Goal: Task Accomplishment & Management: Use online tool/utility

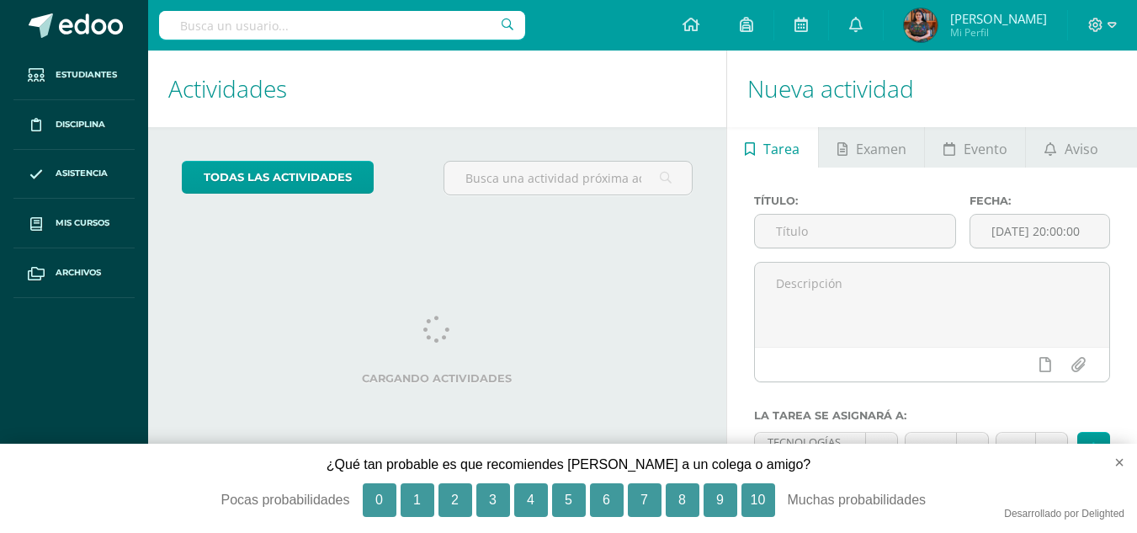
click at [687, 204] on div at bounding box center [568, 185] width 262 height 48
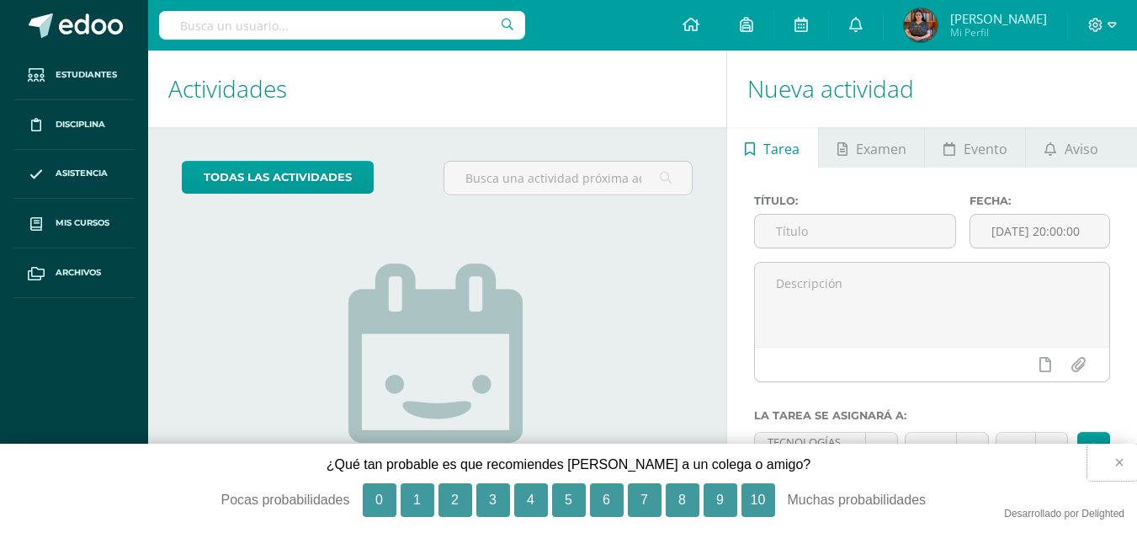
click at [1120, 460] on button "×" at bounding box center [1112, 461] width 50 height 37
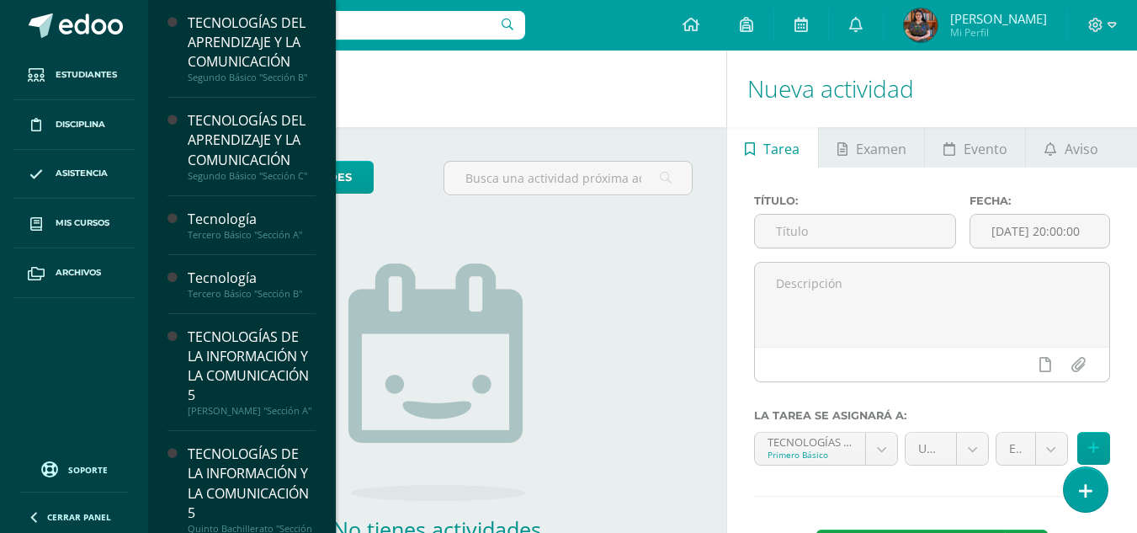
scroll to position [289, 0]
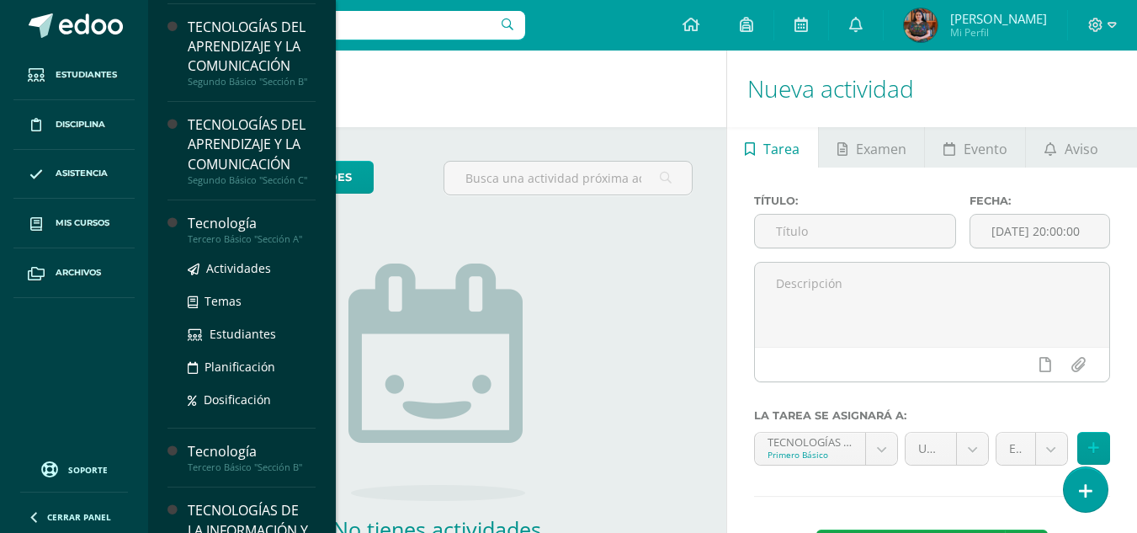
click at [232, 227] on div "Tecnología" at bounding box center [252, 223] width 128 height 19
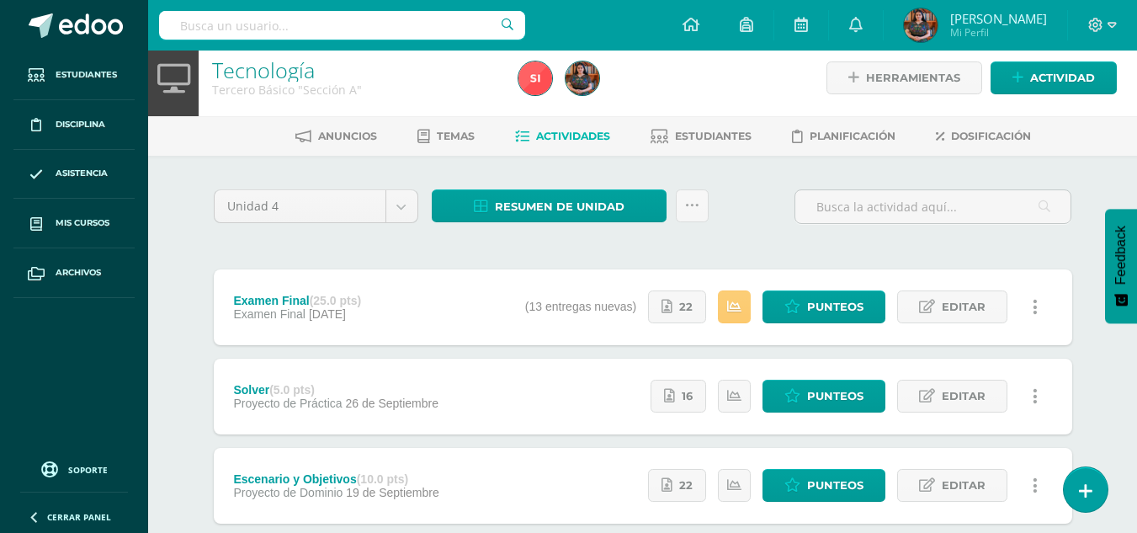
scroll to position [9, 0]
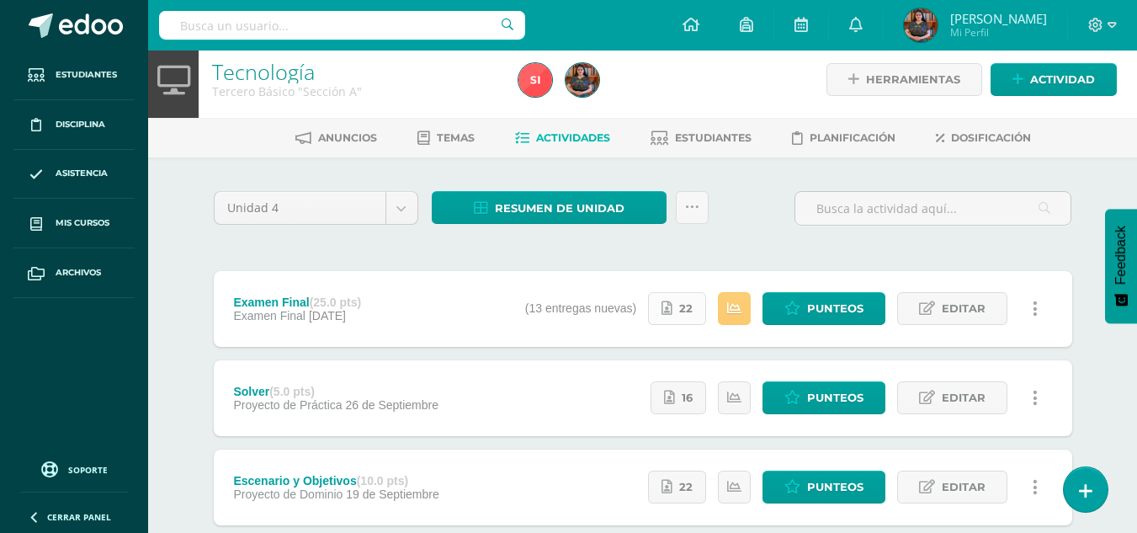
click at [688, 313] on span "22" at bounding box center [685, 308] width 13 height 31
click at [543, 209] on span "Resumen de unidad" at bounding box center [560, 208] width 130 height 31
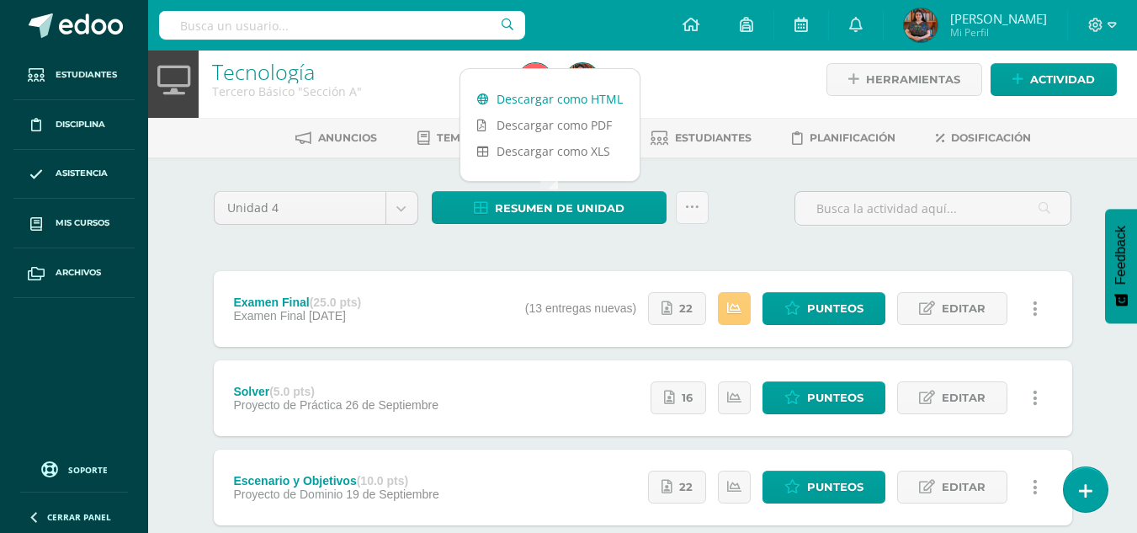
click at [597, 89] on link "Descargar como HTML" at bounding box center [549, 99] width 179 height 26
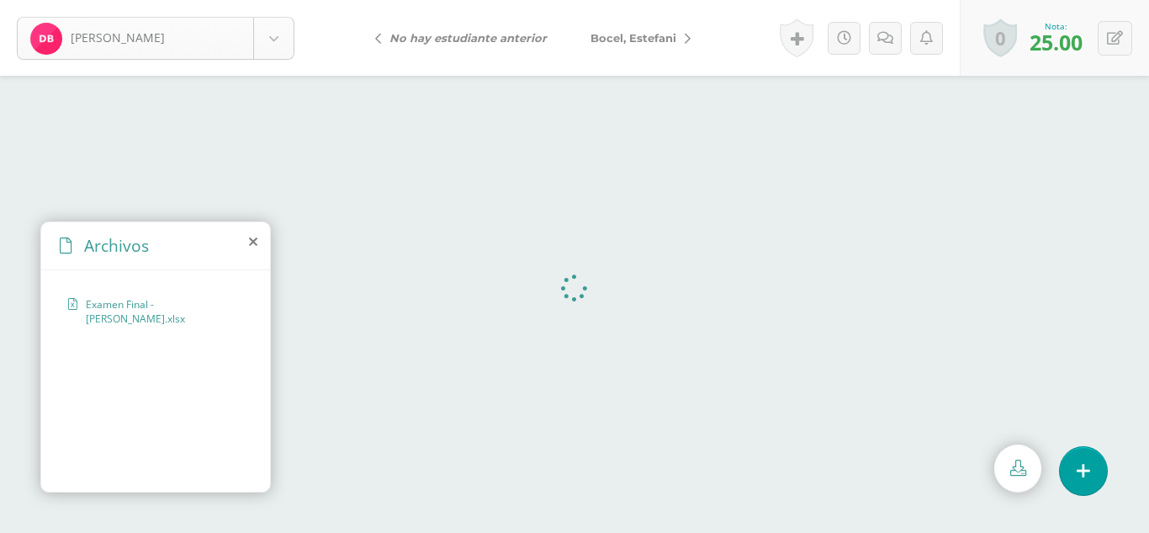
click at [279, 0] on body "Balam, Delia Balam, Delia Bocel, Estefani Bocel, Rosalina Chumil, Yojana Cojtín…" at bounding box center [574, 0] width 1149 height 0
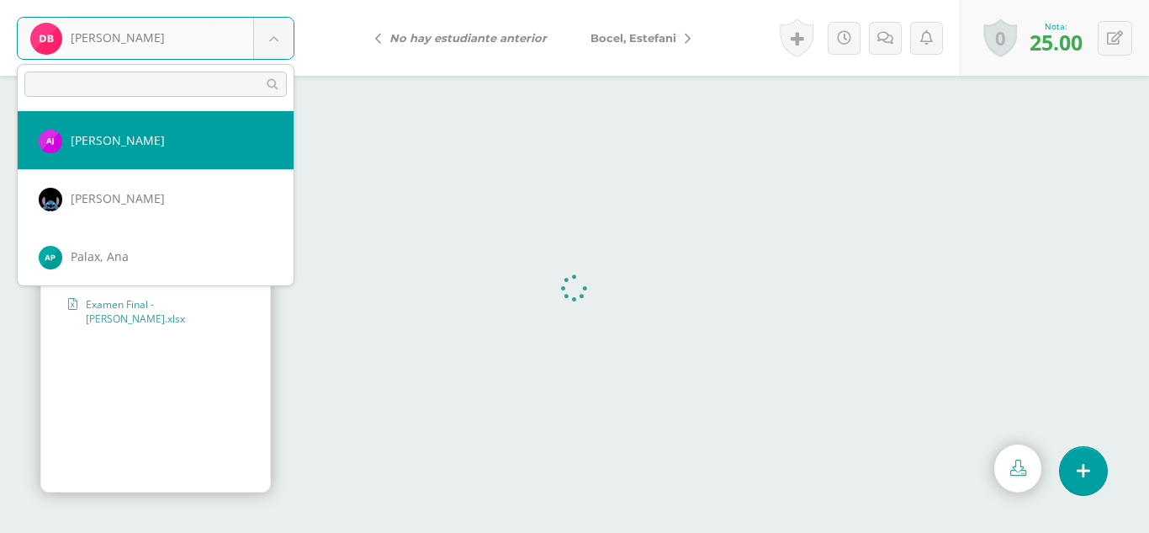
scroll to position [471, 0]
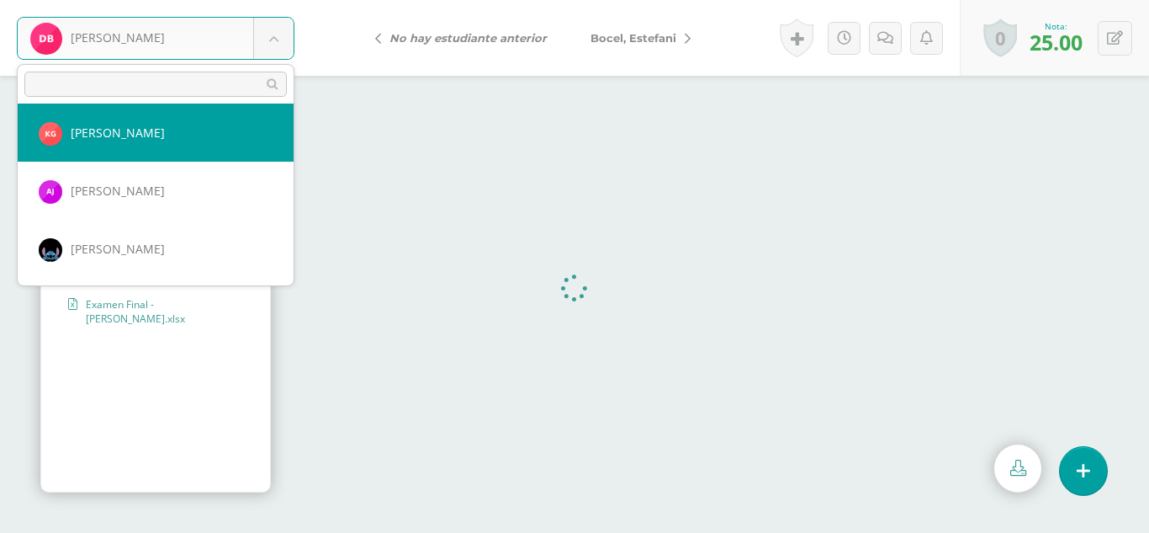
select select "276"
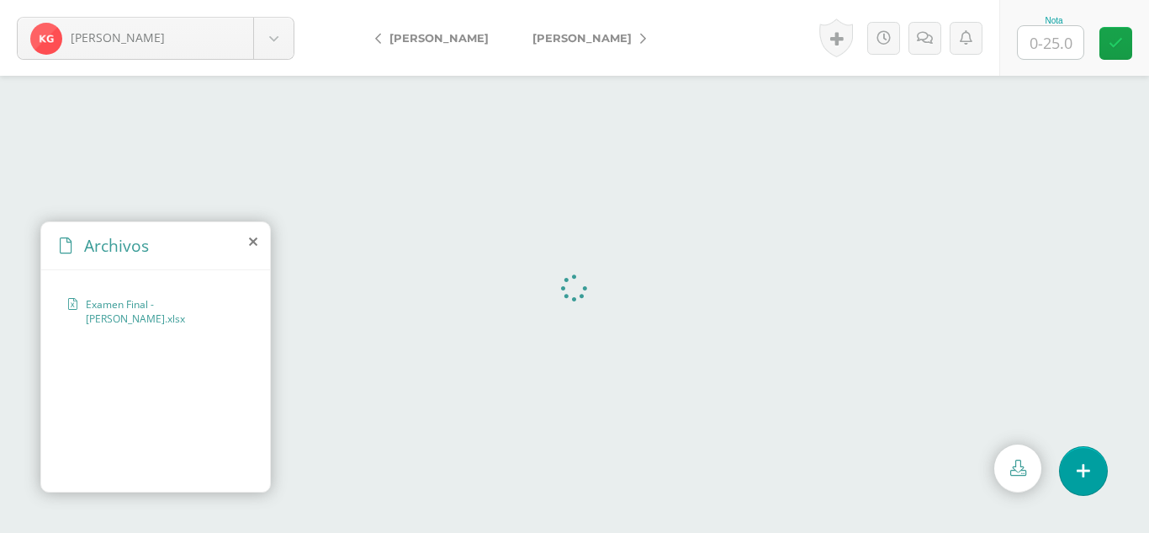
click at [279, 0] on body "[PERSON_NAME], [PERSON_NAME], [PERSON_NAME], [PERSON_NAME] [GEOGRAPHIC_DATA][PE…" at bounding box center [574, 0] width 1149 height 0
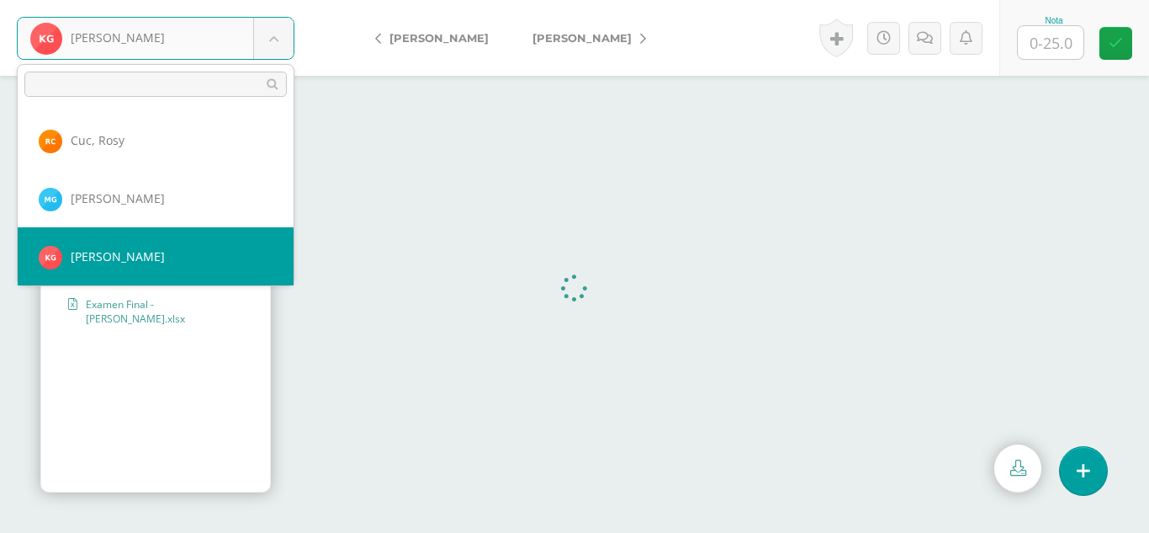
scroll to position [406, 0]
select select "277"
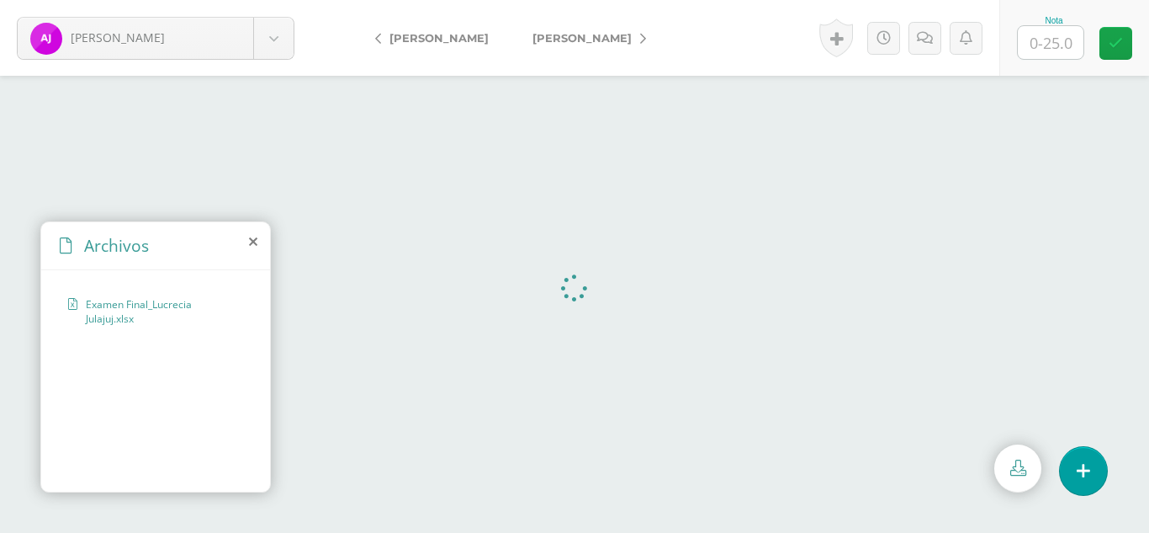
click at [251, 240] on icon at bounding box center [253, 241] width 8 height 13
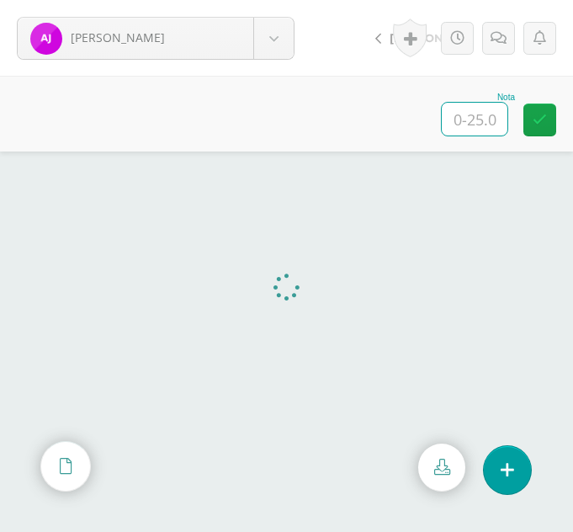
click at [479, 115] on input "text" at bounding box center [475, 119] width 66 height 33
type input "25"
click at [279, 0] on body "Julajuj, Ana Balam, Delia Bocel, Estefani Bocel, Rosalina Chumil, Yojana Cojtín…" at bounding box center [286, 0] width 573 height 0
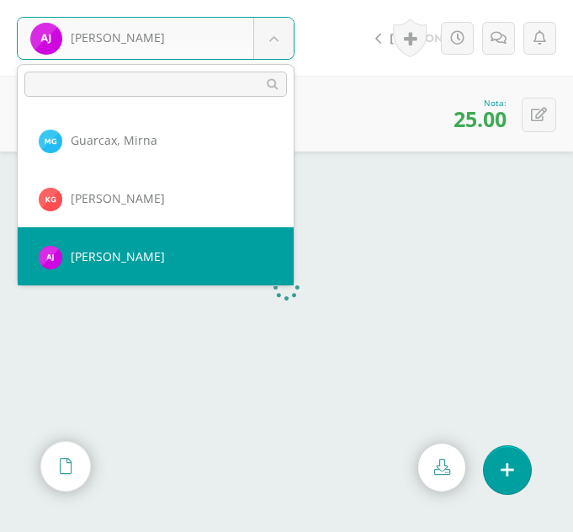
scroll to position [464, 0]
select select "278"
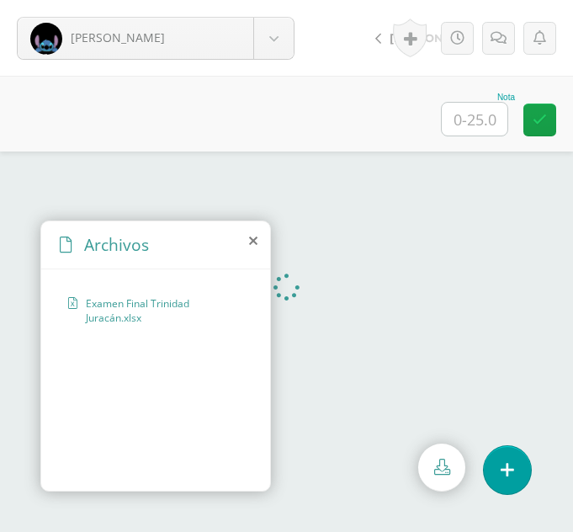
click at [252, 241] on icon at bounding box center [253, 240] width 8 height 13
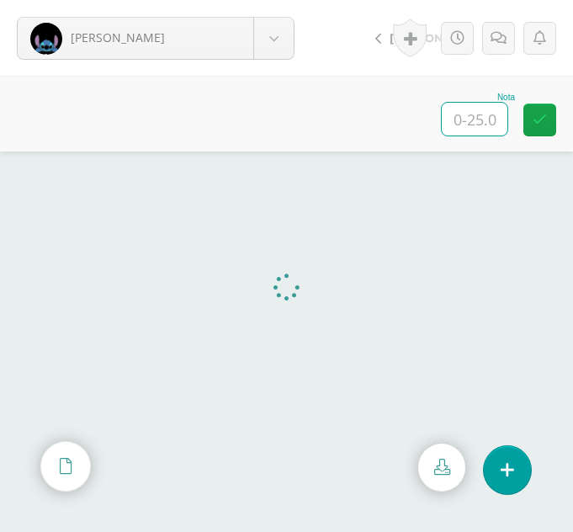
click at [464, 114] on input "text" at bounding box center [475, 119] width 66 height 33
click at [546, 118] on icon at bounding box center [539, 115] width 16 height 14
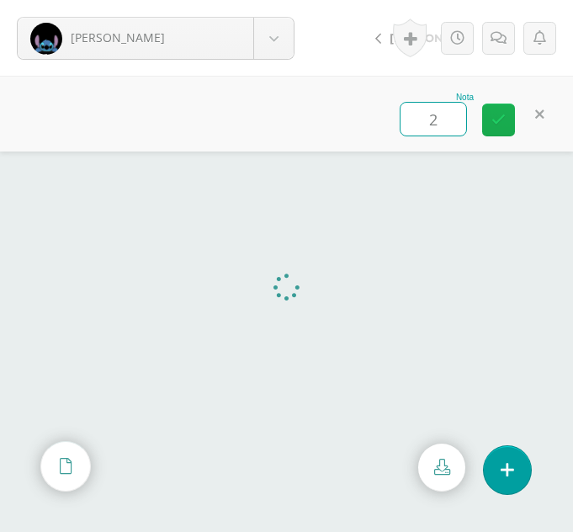
type input "25"
click at [273, 0] on body "[PERSON_NAME] [PERSON_NAME] [PERSON_NAME] [PERSON_NAME] [GEOGRAPHIC_DATA][PERSO…" at bounding box center [286, 0] width 573 height 0
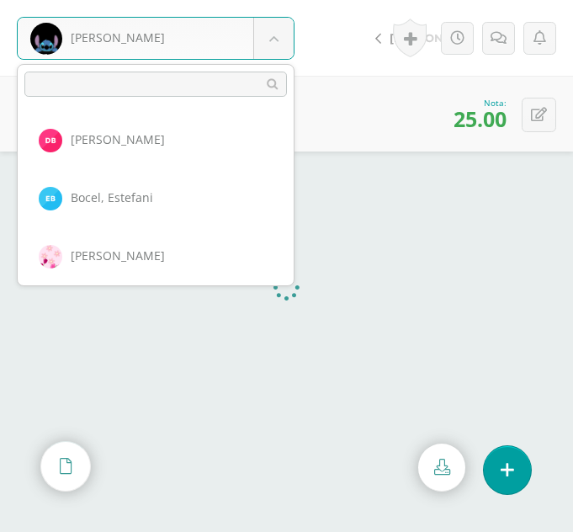
scroll to position [464, 0]
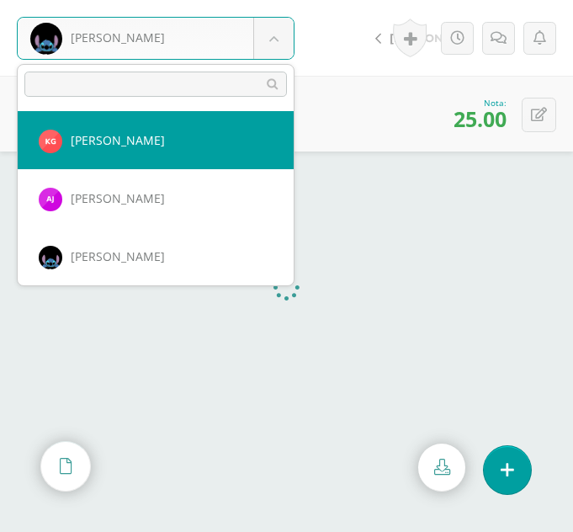
select select "276"
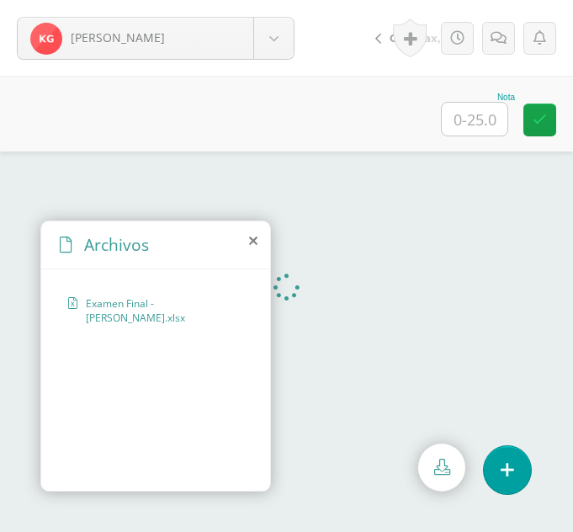
click at [486, 116] on input "text" at bounding box center [475, 119] width 66 height 33
type input "25"
click at [268, 0] on body "[PERSON_NAME], [PERSON_NAME], [PERSON_NAME], [PERSON_NAME] [GEOGRAPHIC_DATA][PE…" at bounding box center [286, 0] width 573 height 0
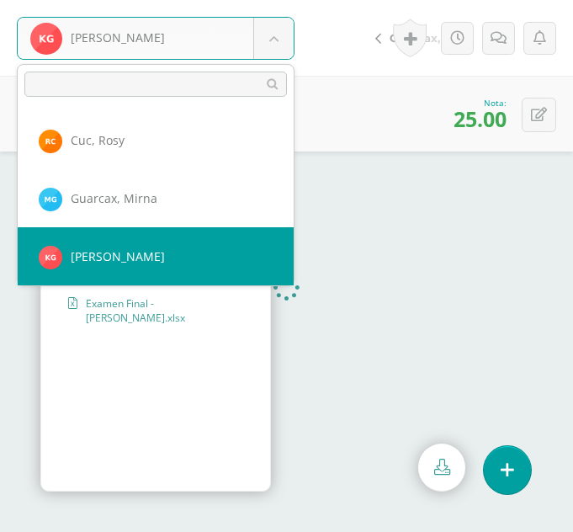
scroll to position [406, 0]
select select "277"
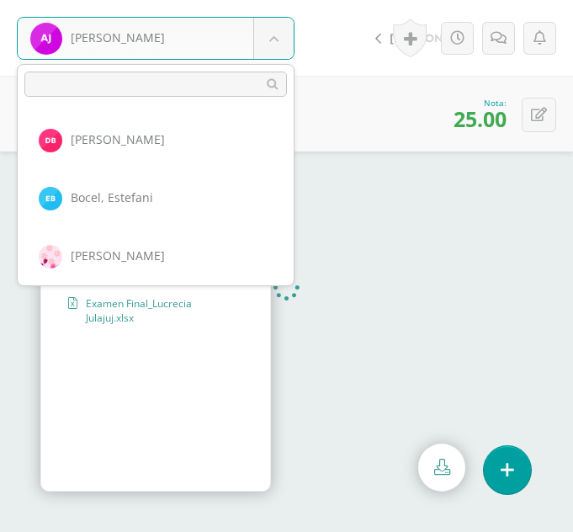
click at [268, 0] on body "[PERSON_NAME] [PERSON_NAME] [PERSON_NAME] [PERSON_NAME] [GEOGRAPHIC_DATA][PERSO…" at bounding box center [286, 0] width 573 height 0
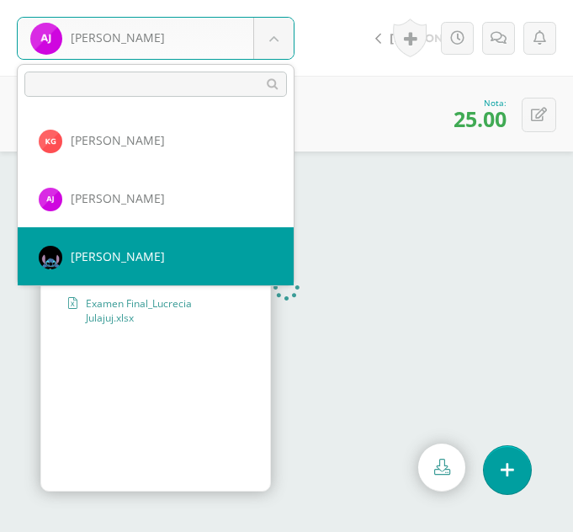
select select "278"
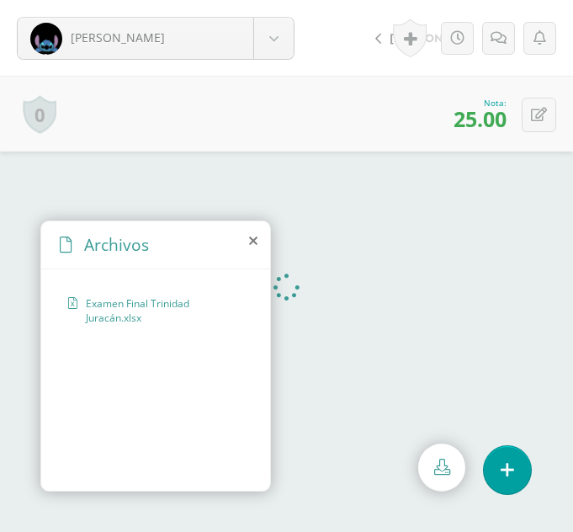
click at [252, 240] on icon at bounding box center [253, 240] width 8 height 13
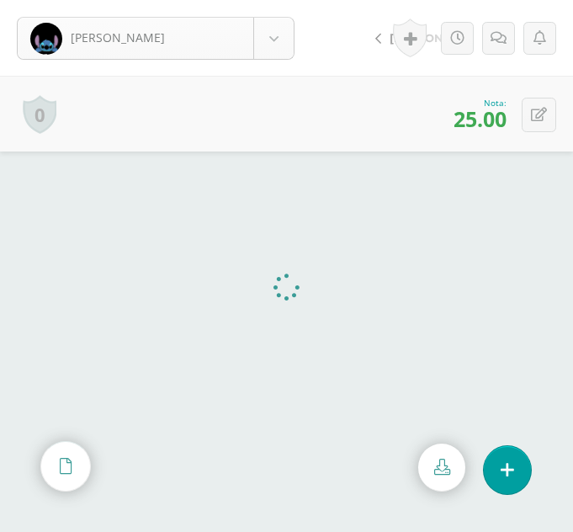
click at [262, 0] on body "[PERSON_NAME] [PERSON_NAME] [PERSON_NAME] [PERSON_NAME] [GEOGRAPHIC_DATA][PERSO…" at bounding box center [286, 0] width 573 height 0
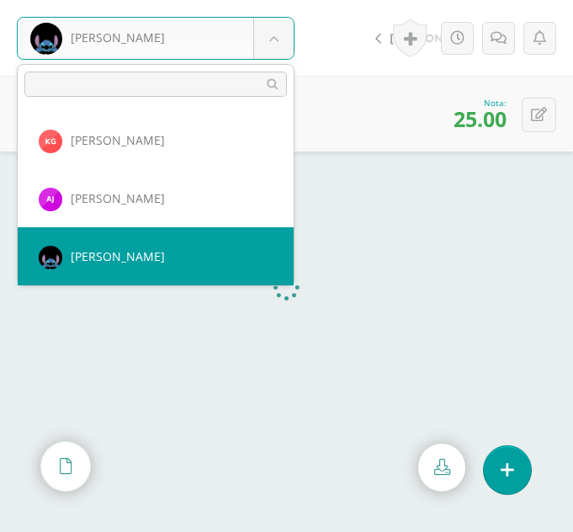
scroll to position [522, 0]
select select "251"
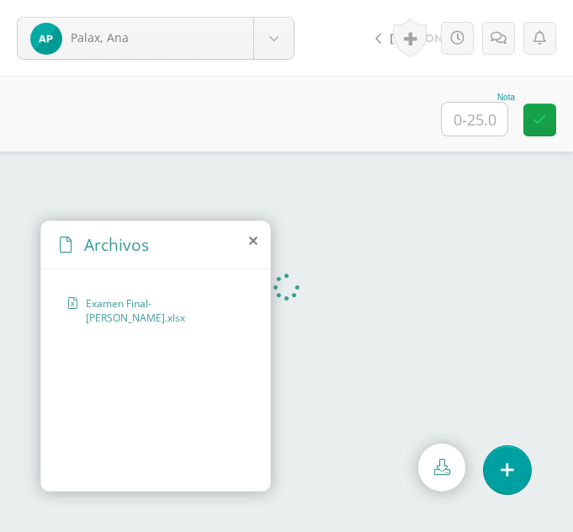
click at [252, 237] on icon at bounding box center [253, 240] width 8 height 13
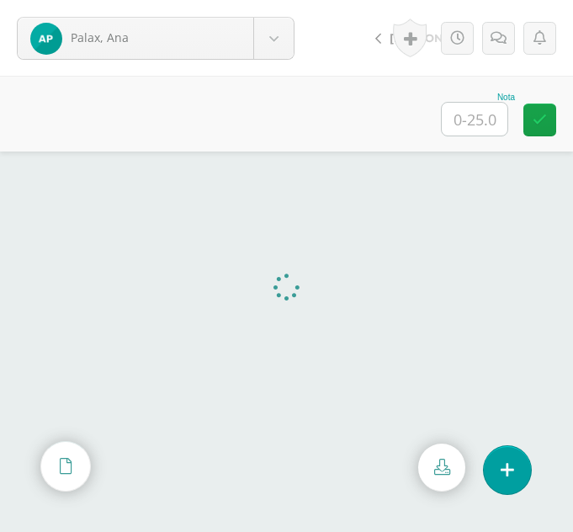
click at [494, 114] on input "text" at bounding box center [475, 119] width 66 height 33
type input "25"
click at [273, 0] on body "Palax, [PERSON_NAME], [PERSON_NAME], [PERSON_NAME], [PERSON_NAME] [GEOGRAPHIC_D…" at bounding box center [286, 0] width 573 height 0
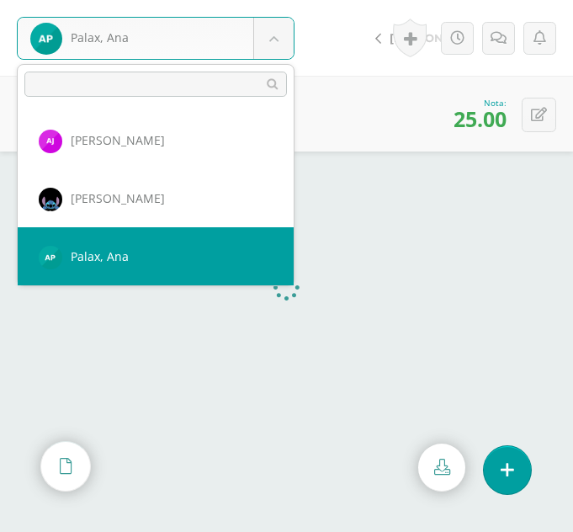
scroll to position [580, 0]
select select "252"
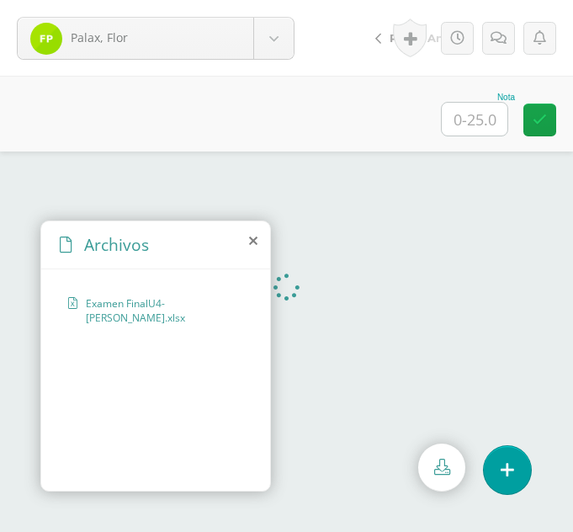
click at [254, 243] on icon at bounding box center [253, 240] width 8 height 13
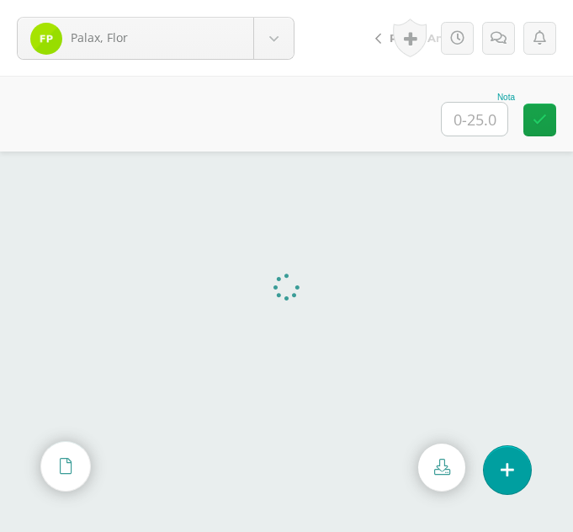
click at [472, 112] on input "text" at bounding box center [475, 119] width 66 height 33
type input "19"
click at [270, 0] on body "Palax, Flor Balam, Delia Bocel, Estefani Bocel, Rosalina Chumil, Yojana Cojtín,…" at bounding box center [286, 0] width 573 height 0
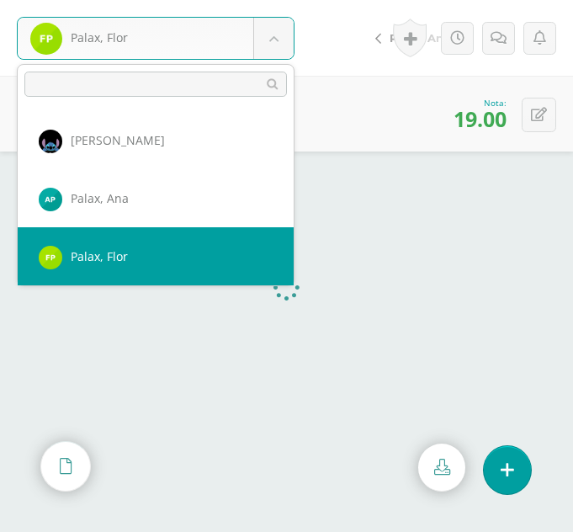
scroll to position [638, 0]
select select "253"
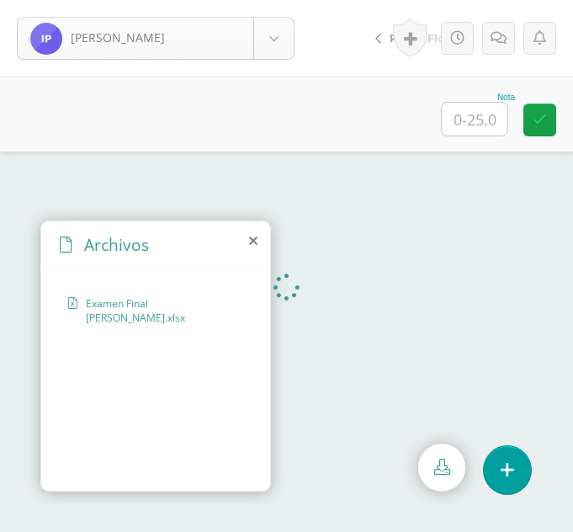
click at [262, 0] on body "[PERSON_NAME] [PERSON_NAME] [PERSON_NAME] [PERSON_NAME] [GEOGRAPHIC_DATA][PERSO…" at bounding box center [286, 0] width 573 height 0
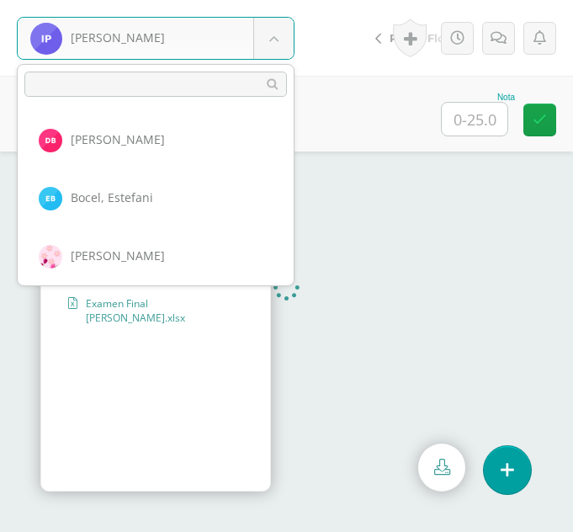
scroll to position [638, 0]
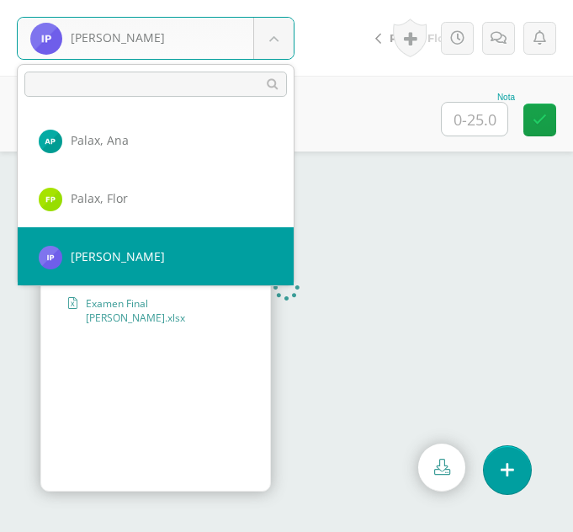
click at [262, 0] on body "[PERSON_NAME] [PERSON_NAME] [PERSON_NAME] [PERSON_NAME] [GEOGRAPHIC_DATA][PERSO…" at bounding box center [286, 0] width 573 height 0
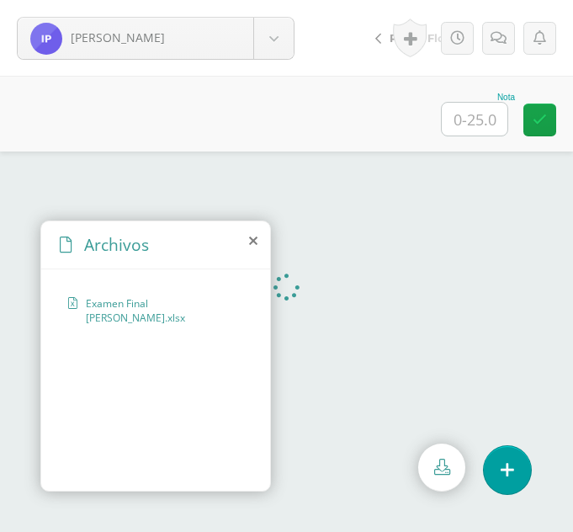
click at [255, 245] on icon at bounding box center [253, 240] width 8 height 13
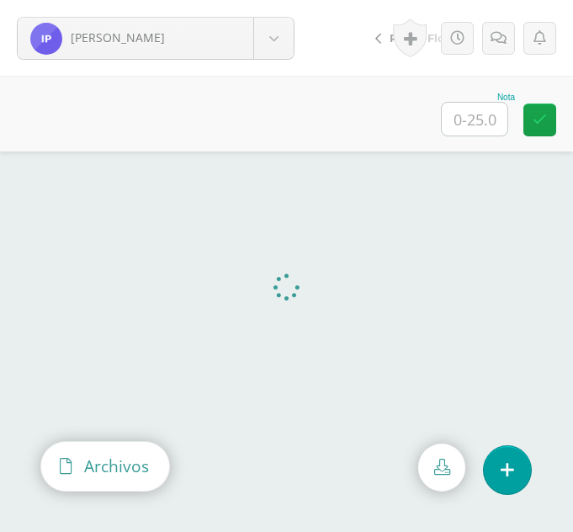
click at [145, 476] on span "Archivos" at bounding box center [116, 465] width 65 height 23
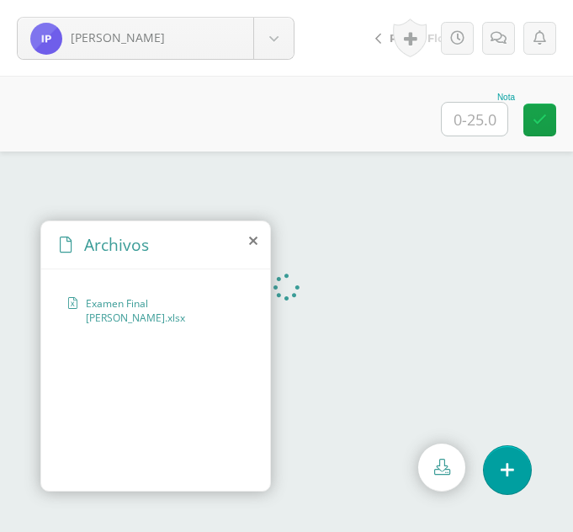
click at [248, 240] on div "Archivos" at bounding box center [155, 245] width 229 height 48
click at [252, 238] on icon at bounding box center [253, 240] width 8 height 13
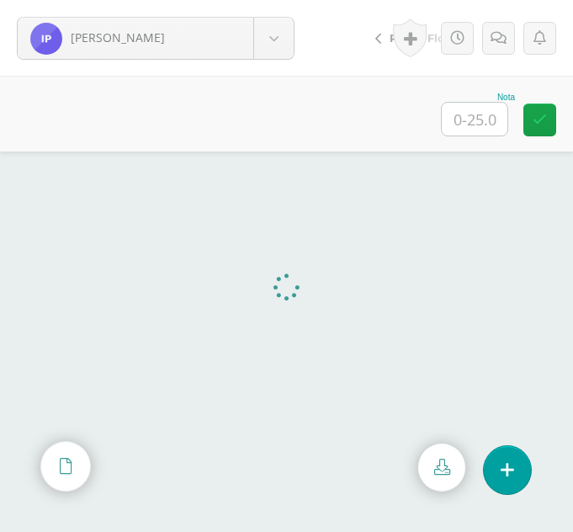
click at [466, 111] on input "text" at bounding box center [475, 119] width 66 height 33
type input "23"
click at [269, 0] on body "[PERSON_NAME] [PERSON_NAME] [PERSON_NAME] [PERSON_NAME] [GEOGRAPHIC_DATA][PERSO…" at bounding box center [286, 0] width 573 height 0
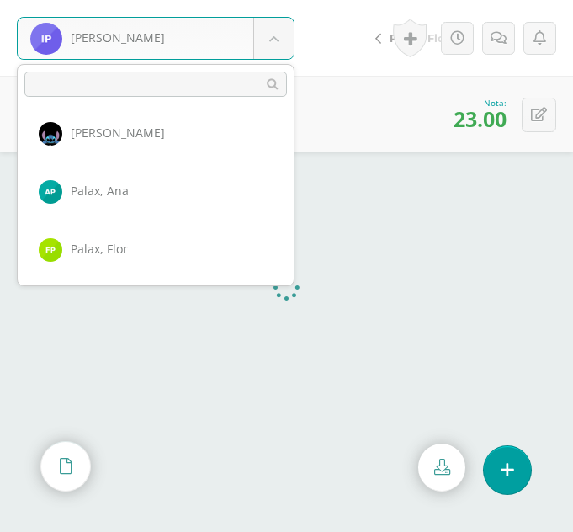
scroll to position [529, 0]
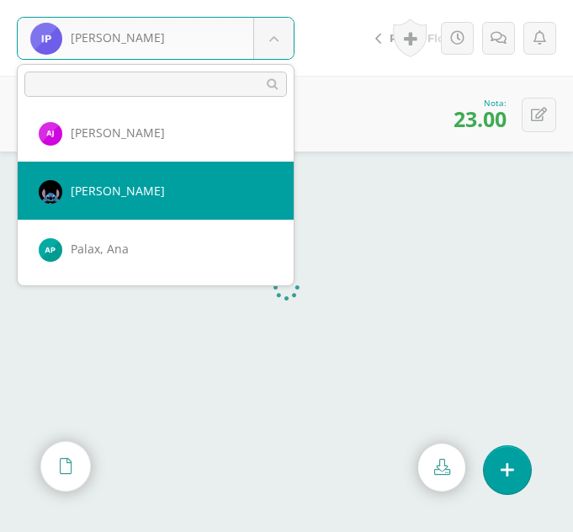
select select "278"
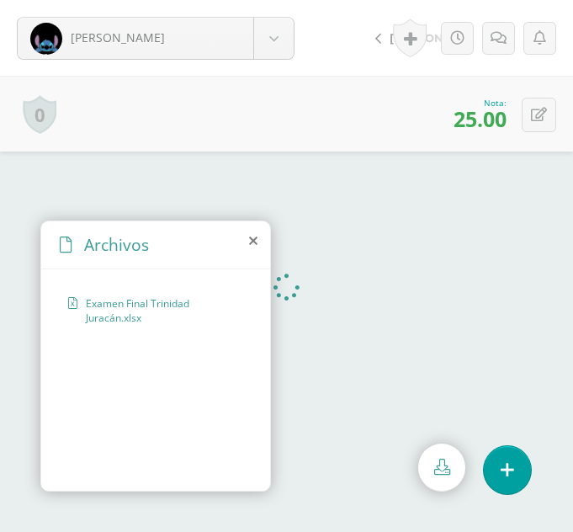
click at [249, 239] on icon at bounding box center [253, 240] width 8 height 13
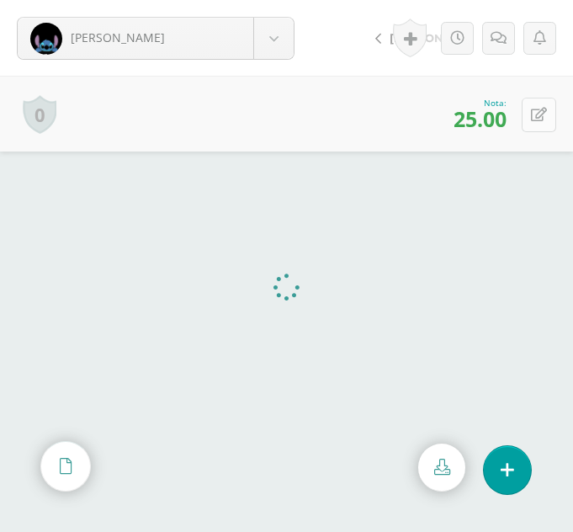
click at [543, 119] on icon at bounding box center [539, 115] width 16 height 14
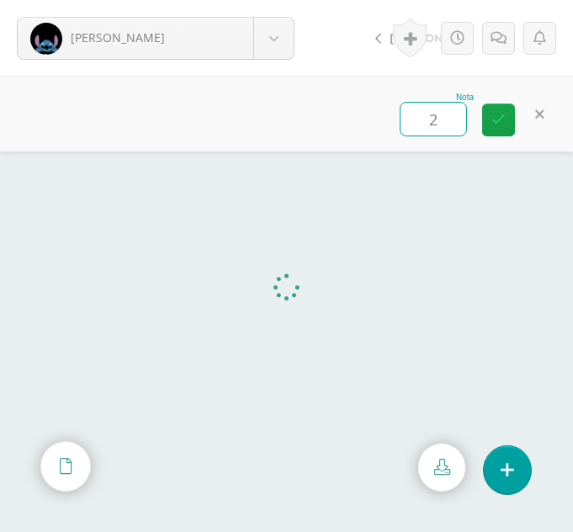
type input "22"
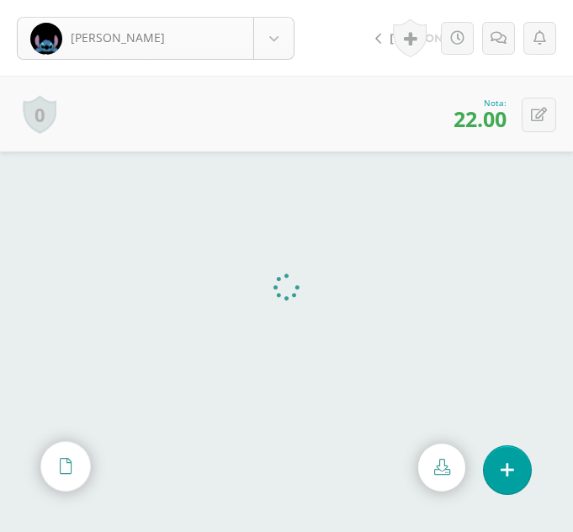
click at [273, 0] on body "Juracán, Evelyn Balam, Delia Bocel, Estefani Bocel, Rosalina Chumil, Yojana Coj…" at bounding box center [286, 0] width 573 height 0
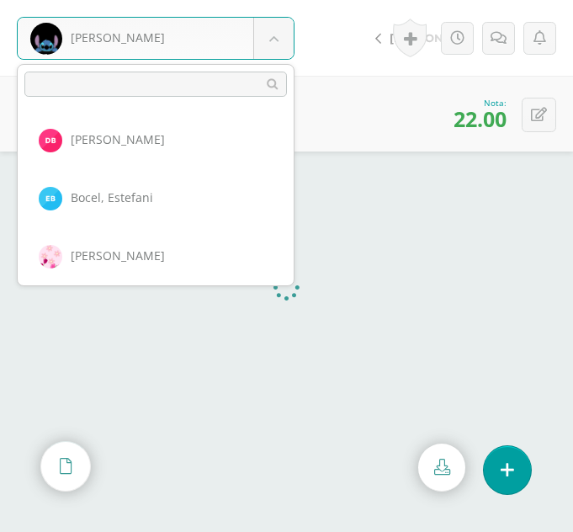
scroll to position [464, 0]
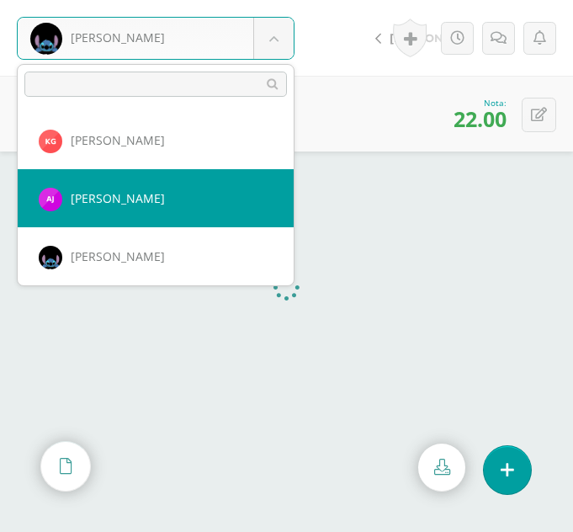
select select "277"
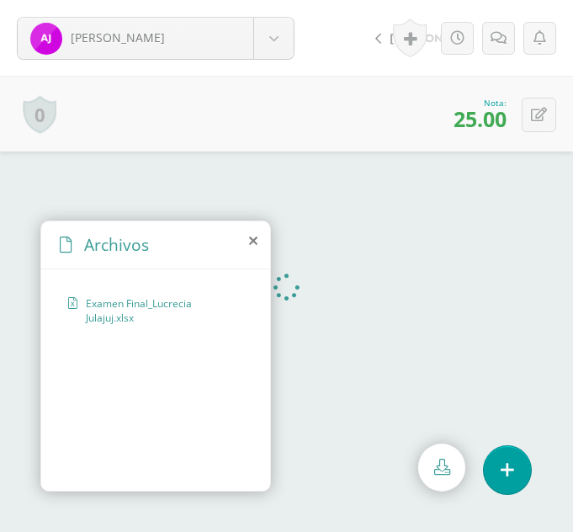
click at [250, 241] on icon at bounding box center [253, 240] width 8 height 13
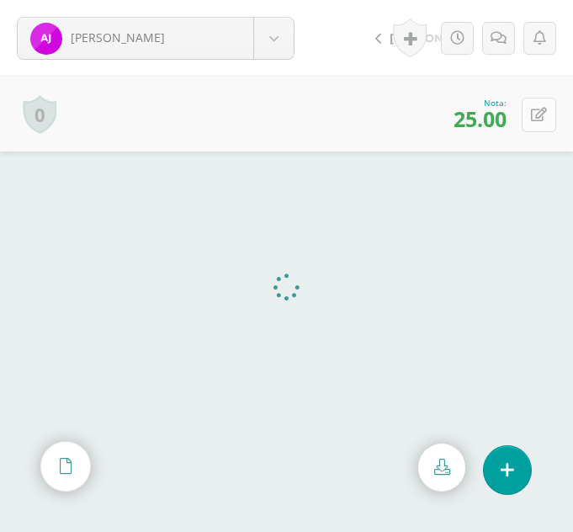
click at [543, 118] on icon at bounding box center [539, 115] width 16 height 14
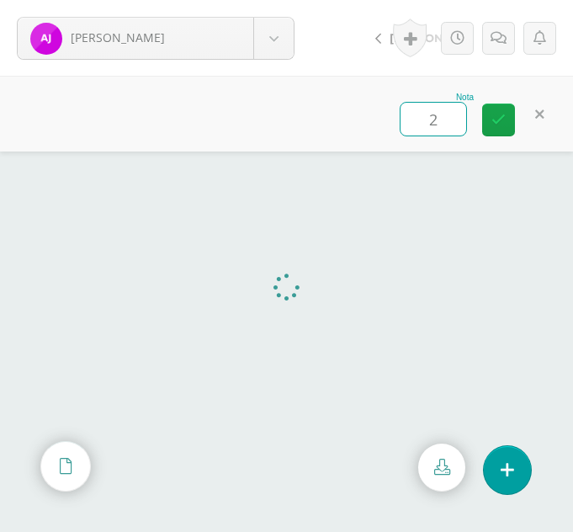
type input "22"
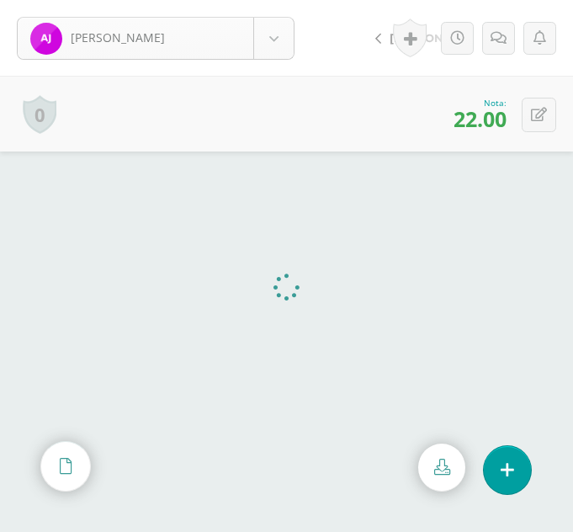
click at [267, 0] on body "Julajuj, Ana Balam, Delia Bocel, Estefani Bocel, Rosalina Chumil, Yojana Cojtín…" at bounding box center [286, 0] width 573 height 0
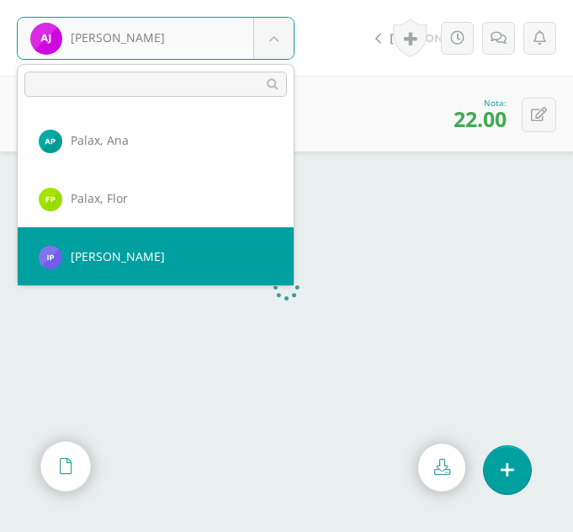
scroll to position [696, 0]
select select "254"
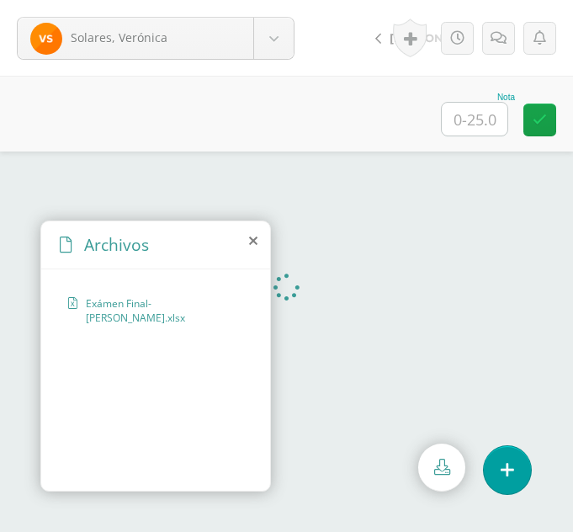
click at [252, 242] on icon at bounding box center [253, 240] width 8 height 13
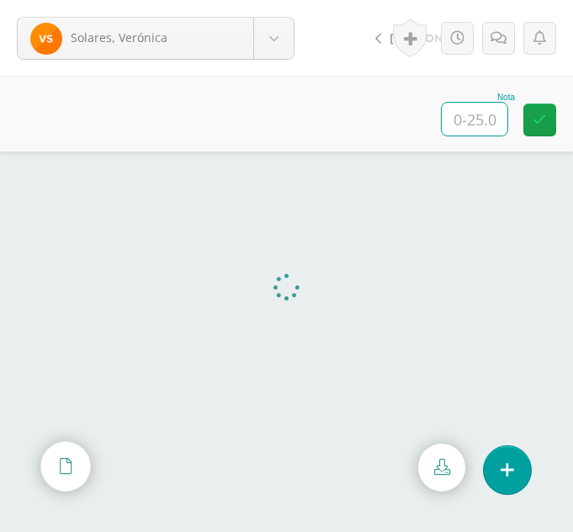
click at [484, 110] on input "text" at bounding box center [475, 119] width 66 height 33
type input "20"
click at [267, 0] on body "Solares, [PERSON_NAME] [PERSON_NAME] [PERSON_NAME] [PERSON_NAME] [GEOGRAPHIC_DA…" at bounding box center [286, 0] width 573 height 0
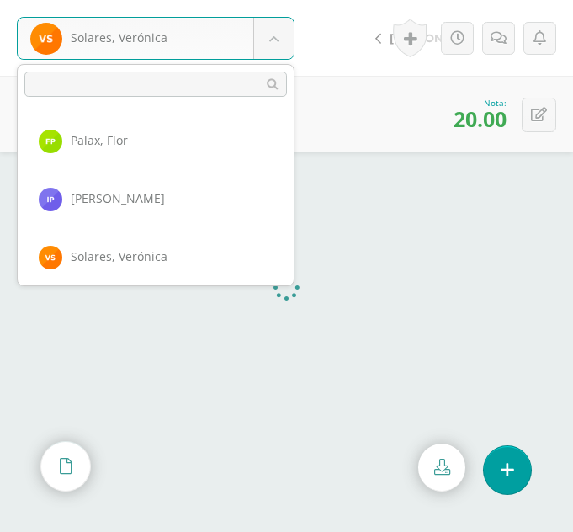
scroll to position [754, 0]
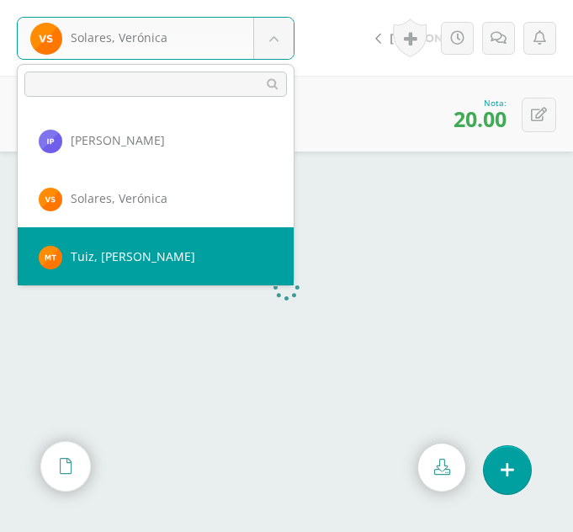
select select "255"
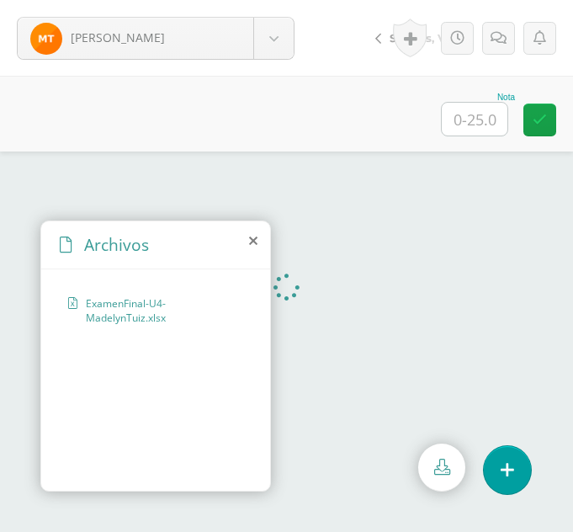
click at [253, 240] on icon at bounding box center [253, 240] width 8 height 13
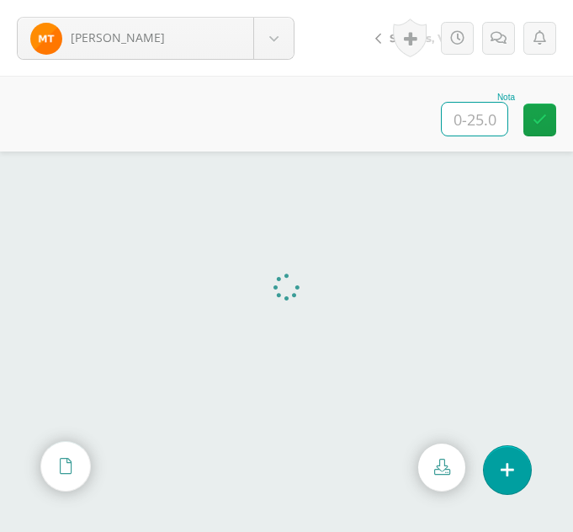
click at [464, 135] on input "text" at bounding box center [475, 119] width 66 height 33
type input "24.5"
click at [279, 0] on body "Tuiz, Madelyn Balam, Delia Bocel, Estefani Bocel, Rosalina Chumil, Yojana Cojtí…" at bounding box center [286, 0] width 573 height 0
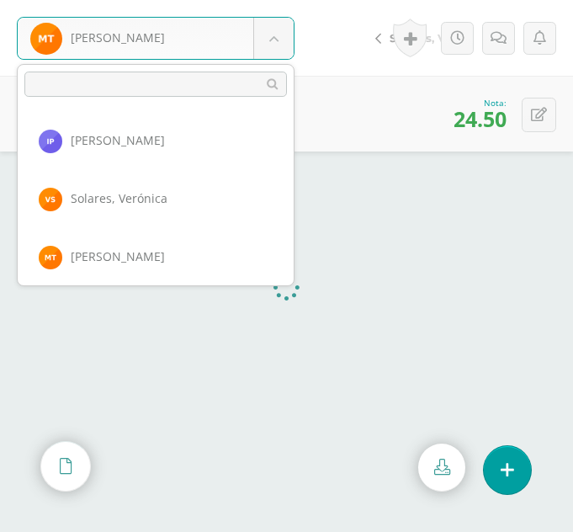
scroll to position [812, 0]
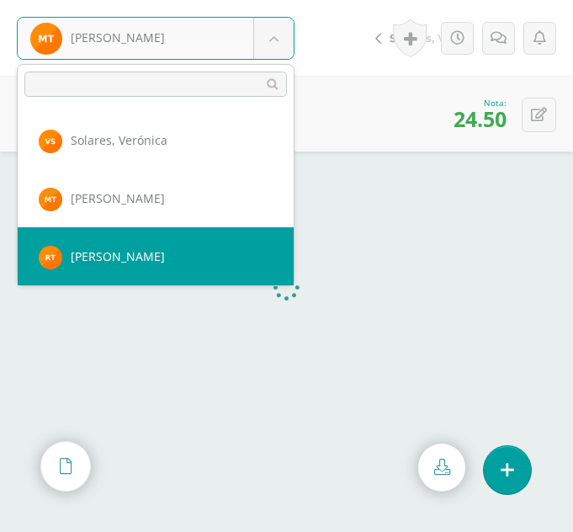
select select "258"
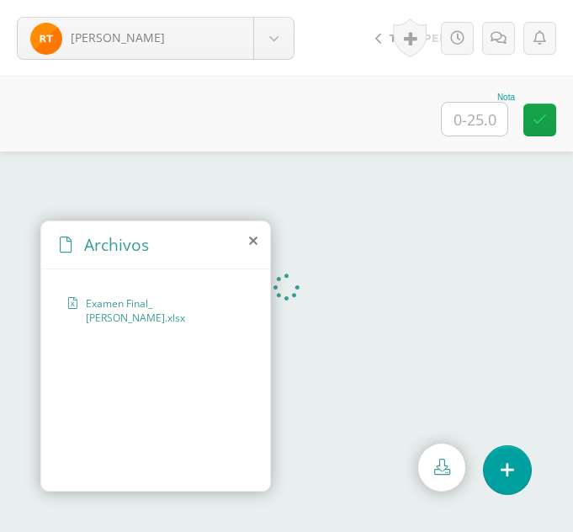
click at [252, 238] on icon at bounding box center [253, 240] width 8 height 13
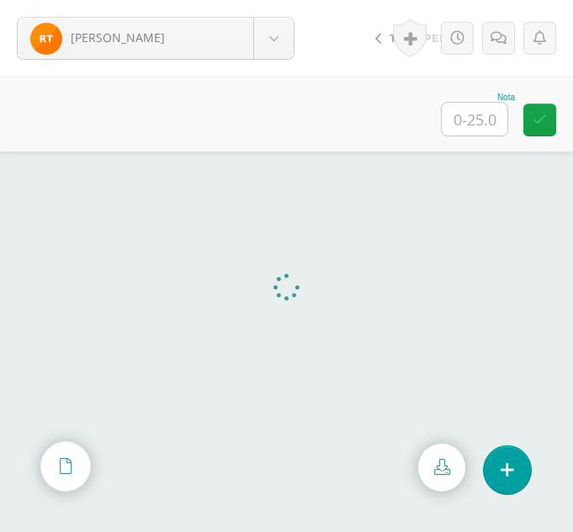
click at [478, 131] on input "text" at bounding box center [475, 119] width 66 height 33
type input "18"
click at [271, 0] on body "[PERSON_NAME] [PERSON_NAME] [PERSON_NAME] [PERSON_NAME] [GEOGRAPHIC_DATA][PERSO…" at bounding box center [286, 0] width 573 height 0
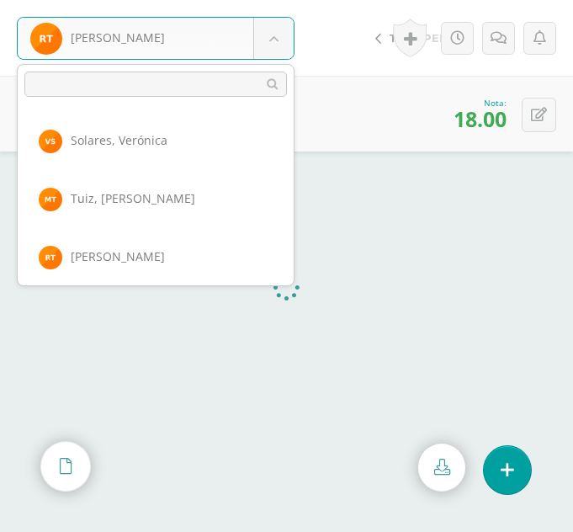
scroll to position [870, 0]
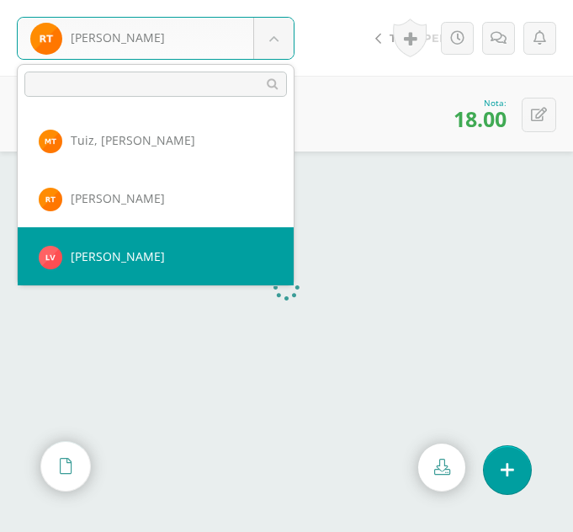
select select "260"
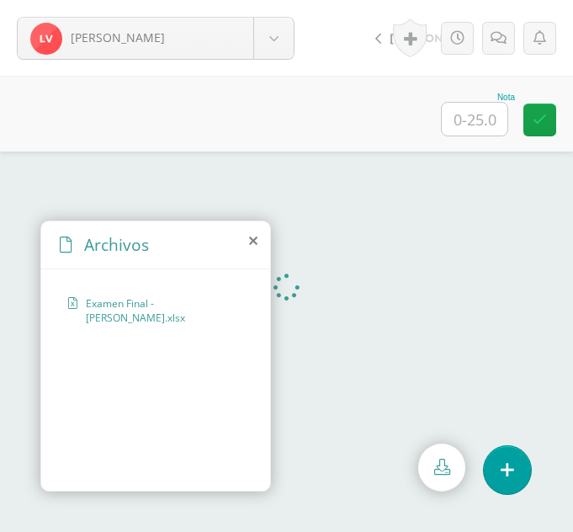
click at [257, 244] on icon at bounding box center [253, 240] width 8 height 13
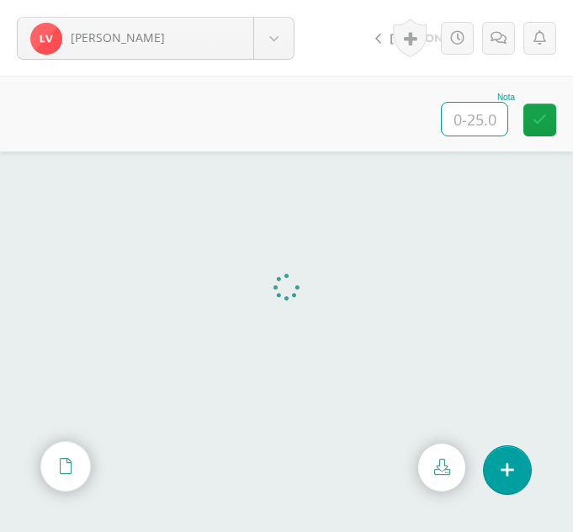
click at [483, 116] on input "text" at bounding box center [475, 119] width 66 height 33
type input "20"
click at [270, 0] on body "[PERSON_NAME] [PERSON_NAME], [PERSON_NAME], [PERSON_NAME] [GEOGRAPHIC_DATA][PER…" at bounding box center [286, 0] width 573 height 0
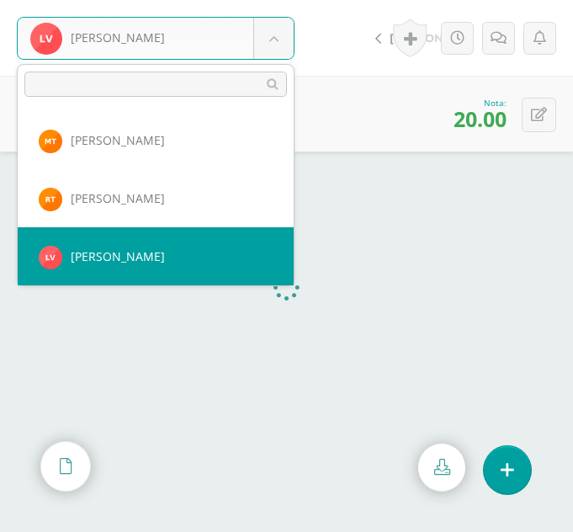
scroll to position [928, 0]
select select "287"
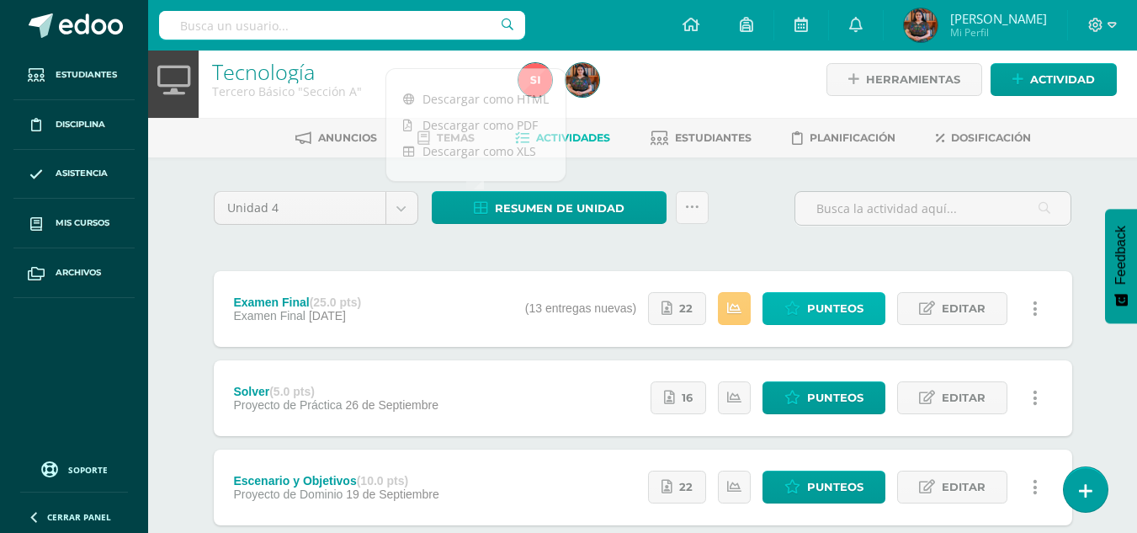
click at [560, 316] on span "Punteos" at bounding box center [835, 308] width 56 height 31
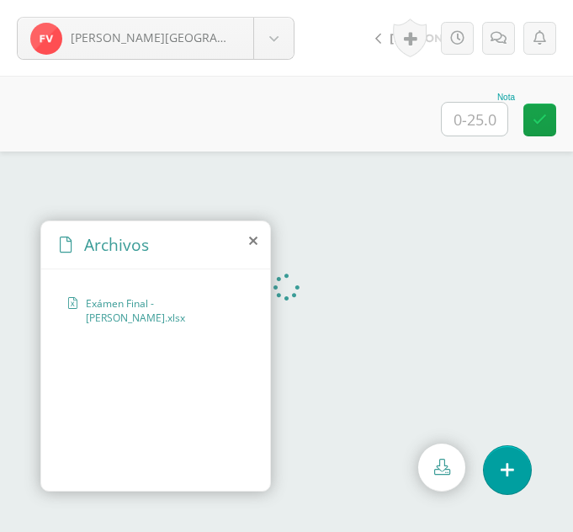
click at [253, 242] on icon at bounding box center [253, 240] width 8 height 13
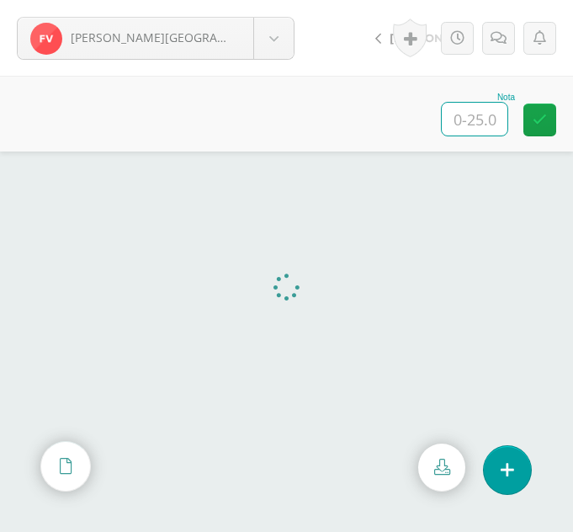
click at [466, 121] on input "text" at bounding box center [475, 119] width 66 height 33
type input "19"
click at [275, 0] on body "Velásquez, Floridalma Balam, Delia Bocel, Estefani Bocel, Rosalina Chumil, Yoja…" at bounding box center [286, 0] width 573 height 0
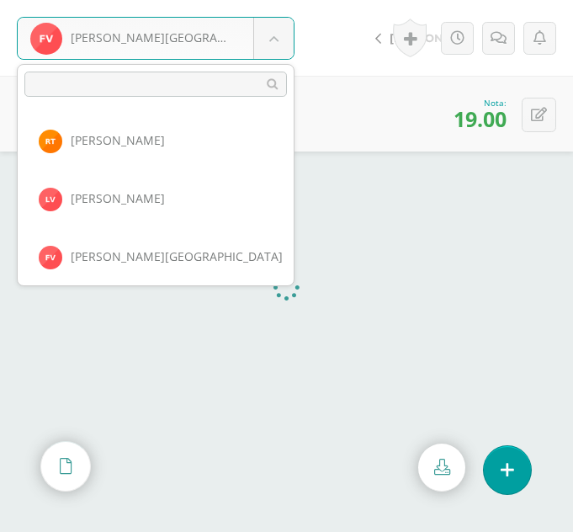
scroll to position [986, 0]
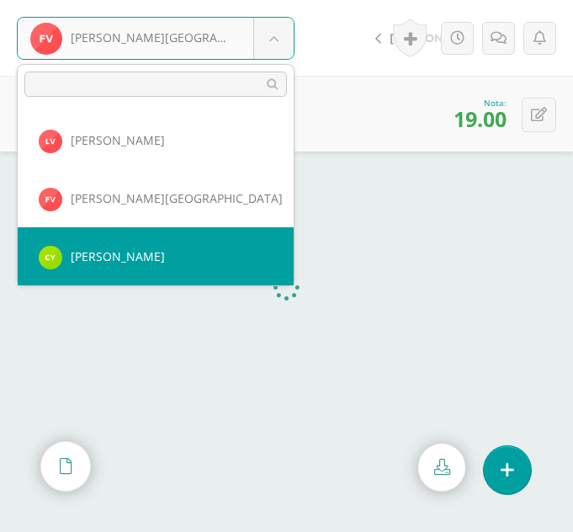
select select "262"
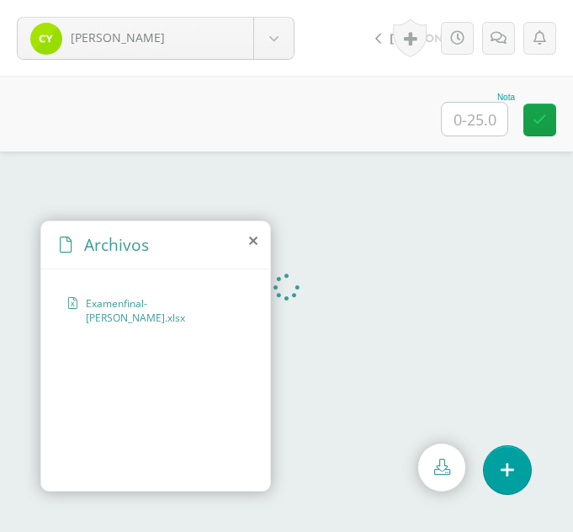
click at [251, 241] on icon at bounding box center [253, 240] width 8 height 13
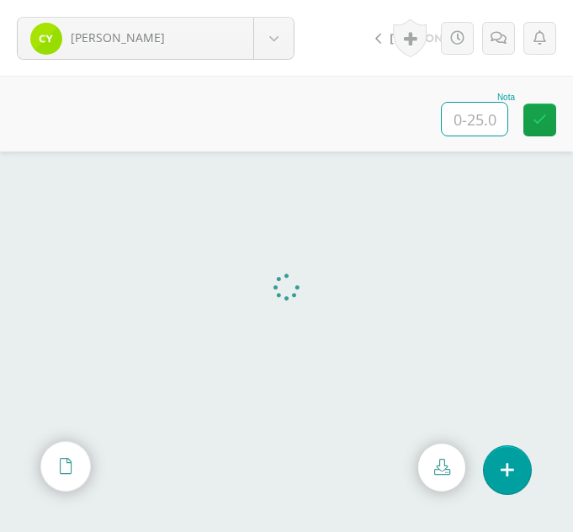
click at [472, 121] on input "text" at bounding box center [475, 119] width 66 height 33
type input "20"
click at [275, 0] on body "Yaxón, Claudia Balam, Delia Bocel, Estefani Bocel, Rosalina Chumil, Yojana Cojt…" at bounding box center [286, 0] width 573 height 0
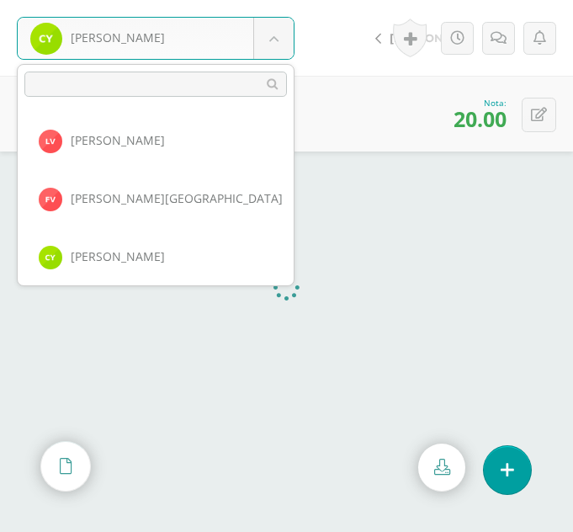
scroll to position [1044, 0]
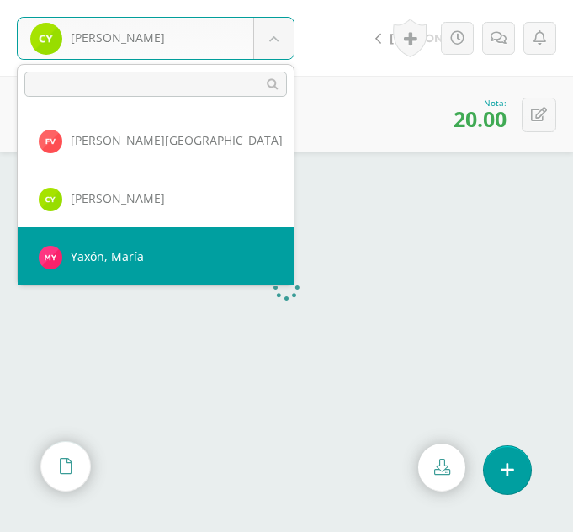
select select "263"
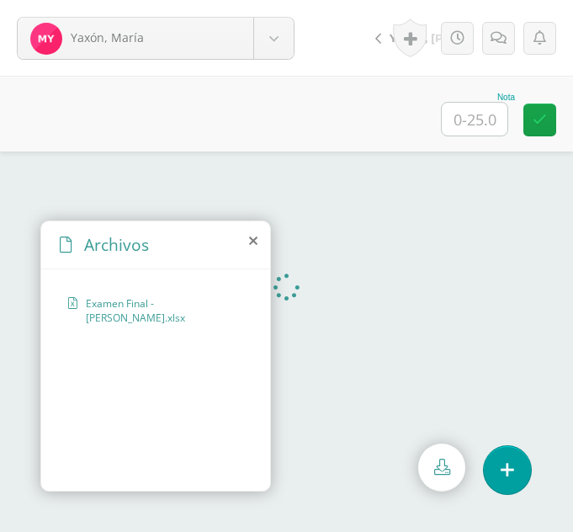
click at [251, 242] on icon at bounding box center [253, 240] width 8 height 13
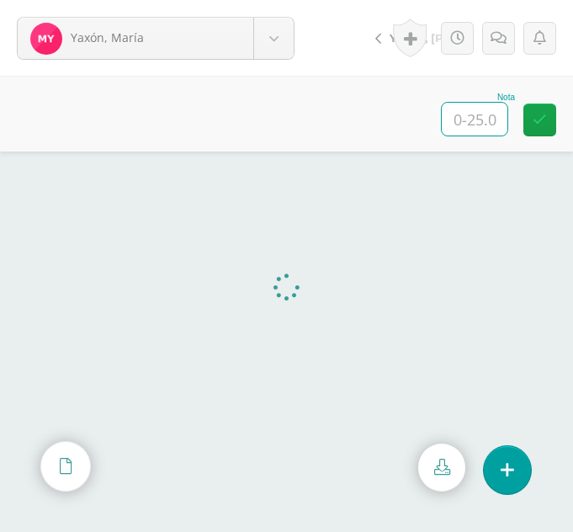
click at [486, 116] on input "text" at bounding box center [475, 119] width 66 height 33
type input "3"
type input "23"
click at [257, 0] on body "Yaxón, María Balam, Delia Bocel, Estefani Bocel, Rosalina Chumil, Yojana Cojtín…" at bounding box center [286, 0] width 573 height 0
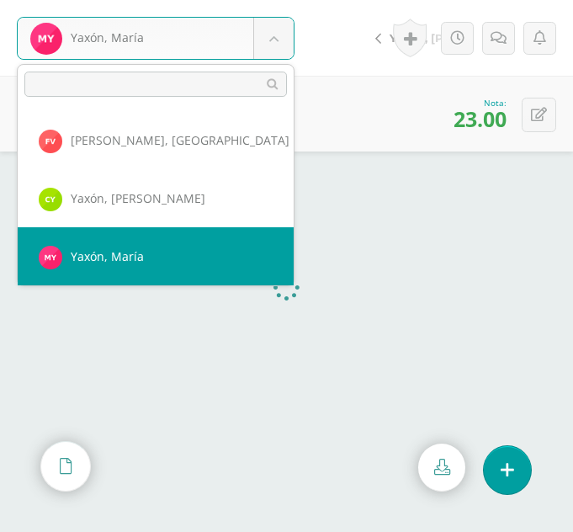
scroll to position [1102, 0]
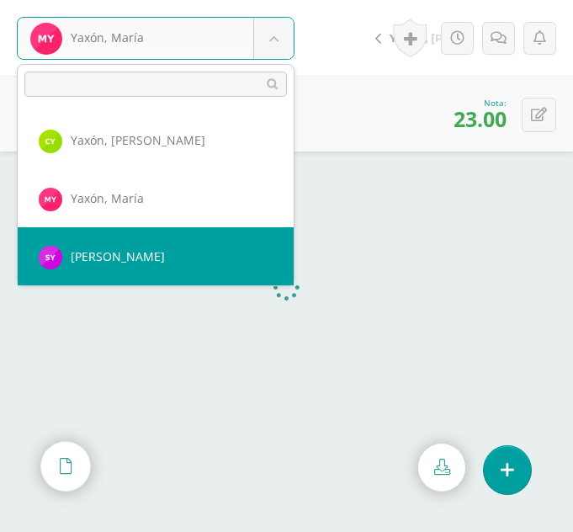
select select "264"
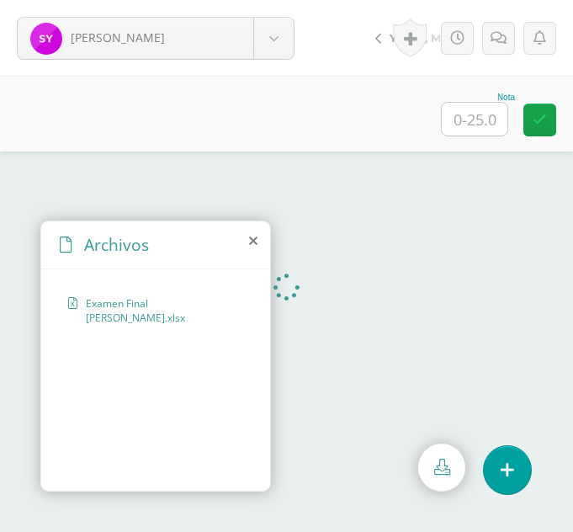
click at [252, 241] on icon at bounding box center [253, 240] width 8 height 13
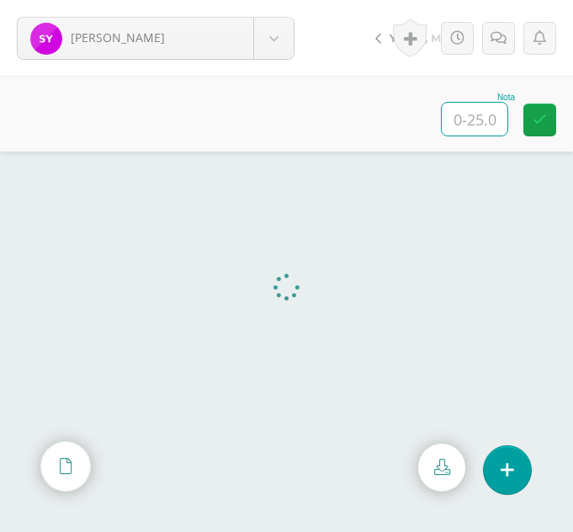
click at [475, 118] on input "text" at bounding box center [475, 119] width 66 height 33
type input "24"
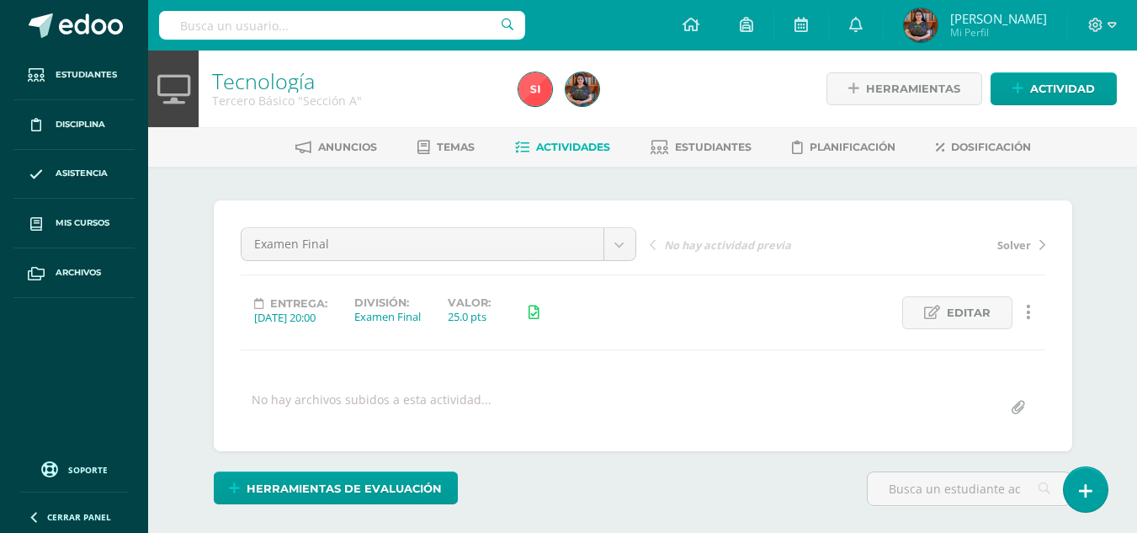
click at [1018, 406] on input "file" at bounding box center [1017, 407] width 33 height 33
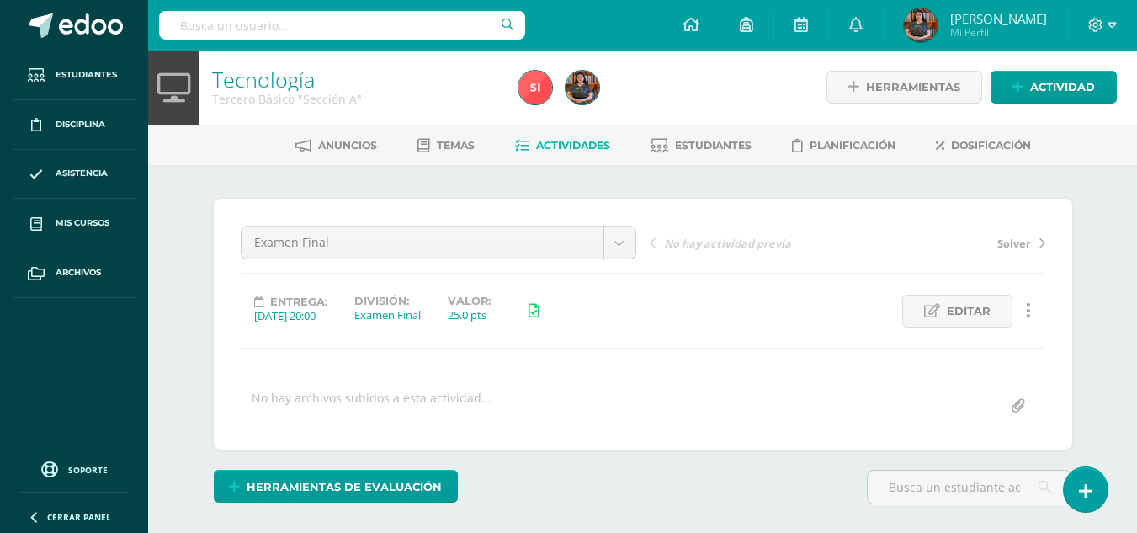
scroll to position [3, 0]
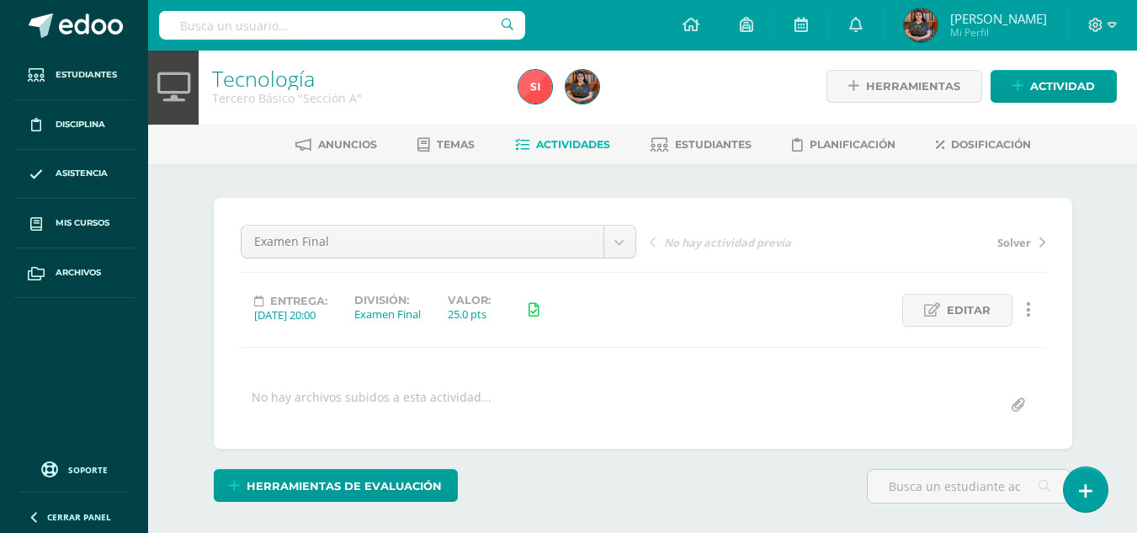
type input "C:\fakepath\Examen Final de Unidad A.xlsx"
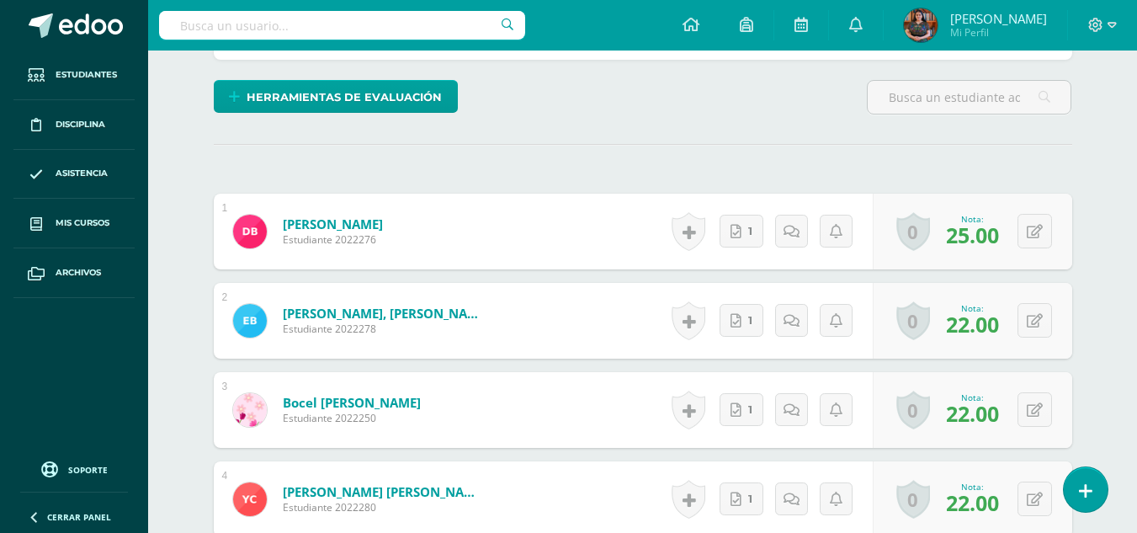
scroll to position [446, 0]
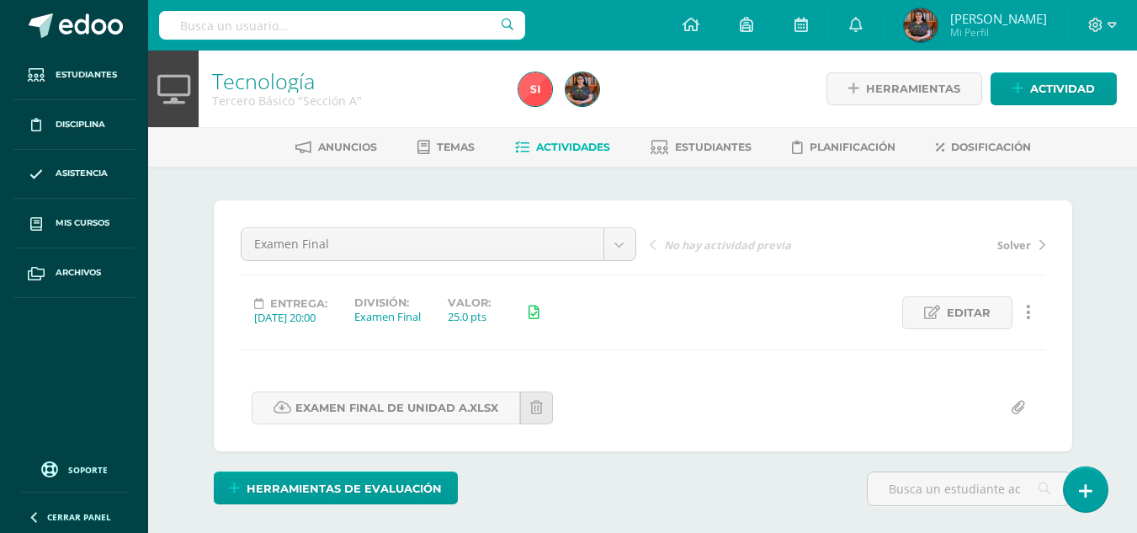
click at [1137, 123] on html "Estudiantes Disciplina Asistencia Mis cursos Archivos Soporte Ayuda Reportar un…" at bounding box center [568, 333] width 1137 height 666
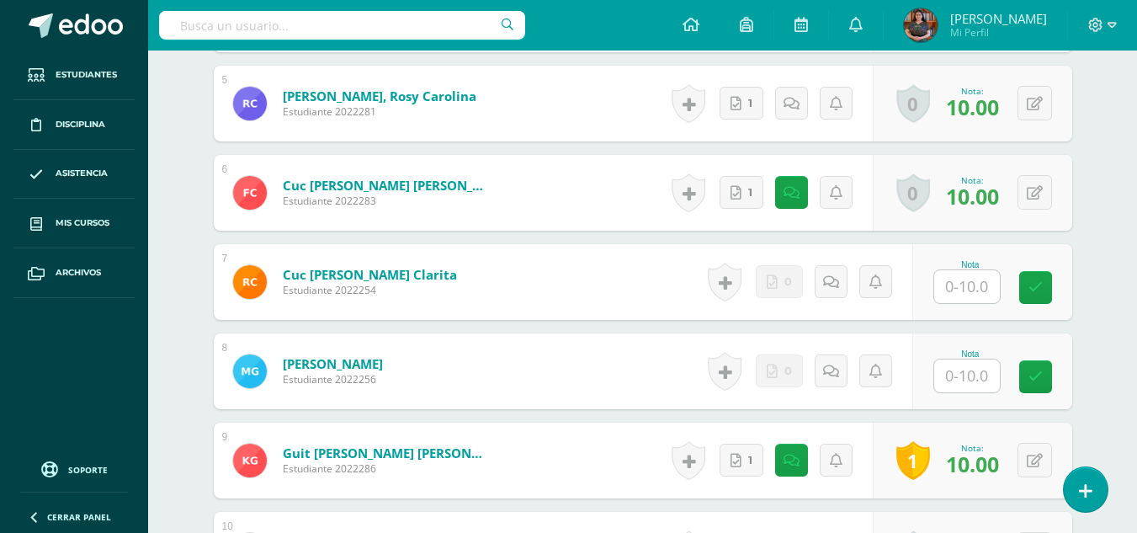
scroll to position [877, 0]
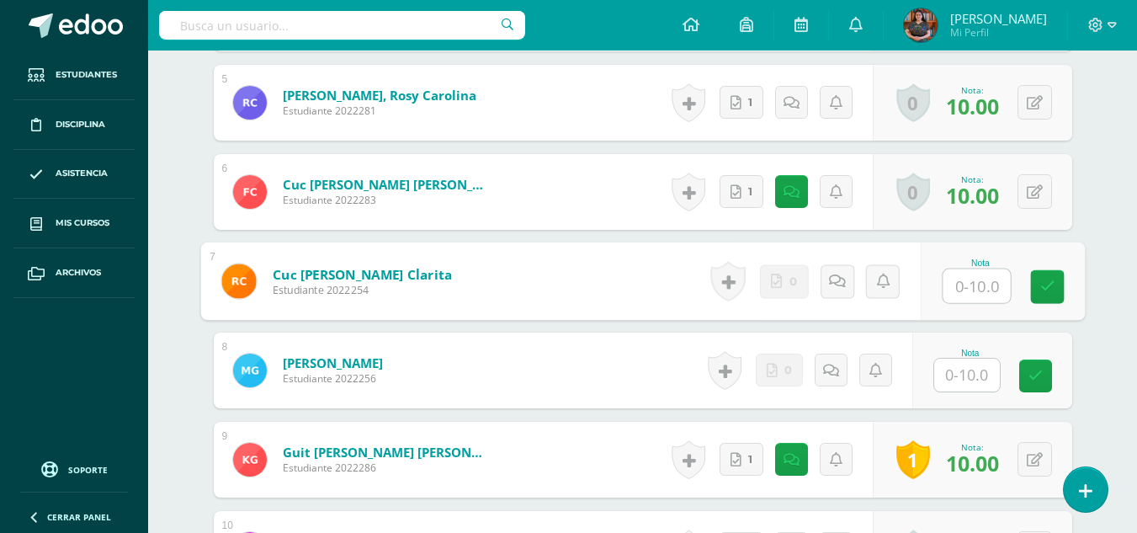
click at [971, 292] on input "text" at bounding box center [975, 286] width 67 height 34
type input "10"
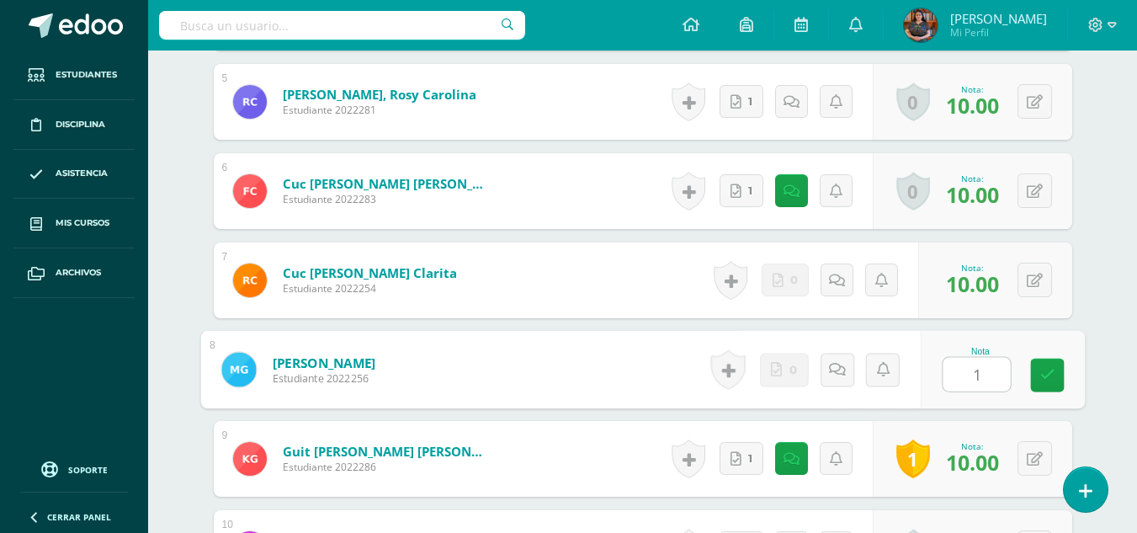
type input "10"
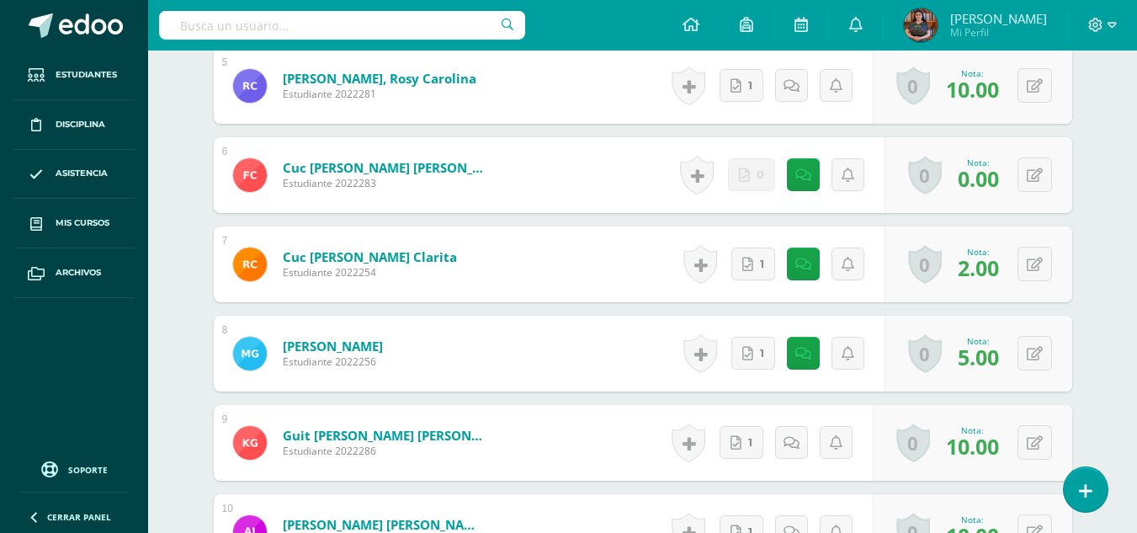
scroll to position [903, 0]
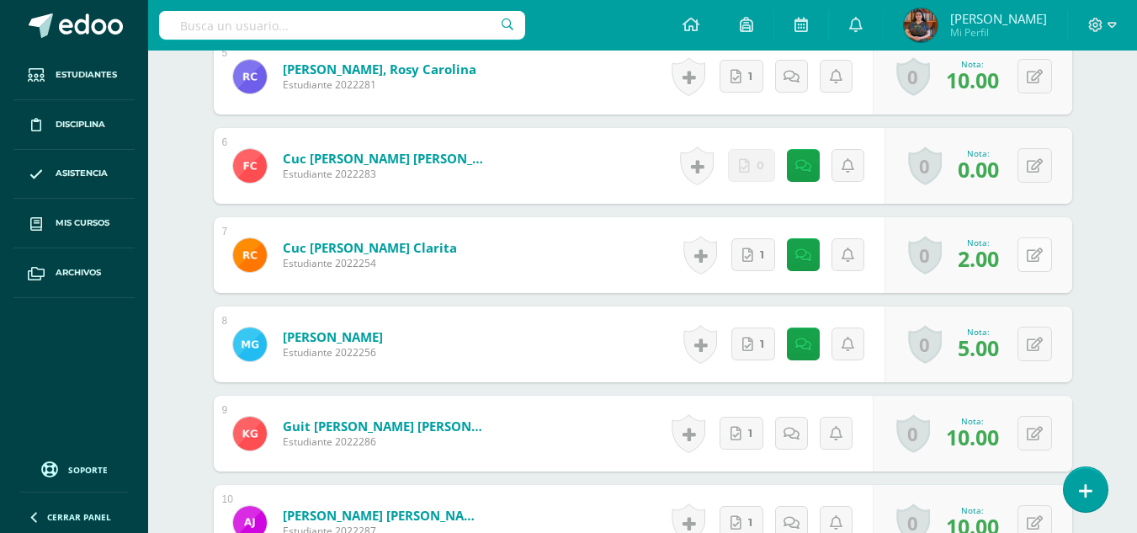
click at [1037, 258] on icon at bounding box center [1035, 255] width 16 height 14
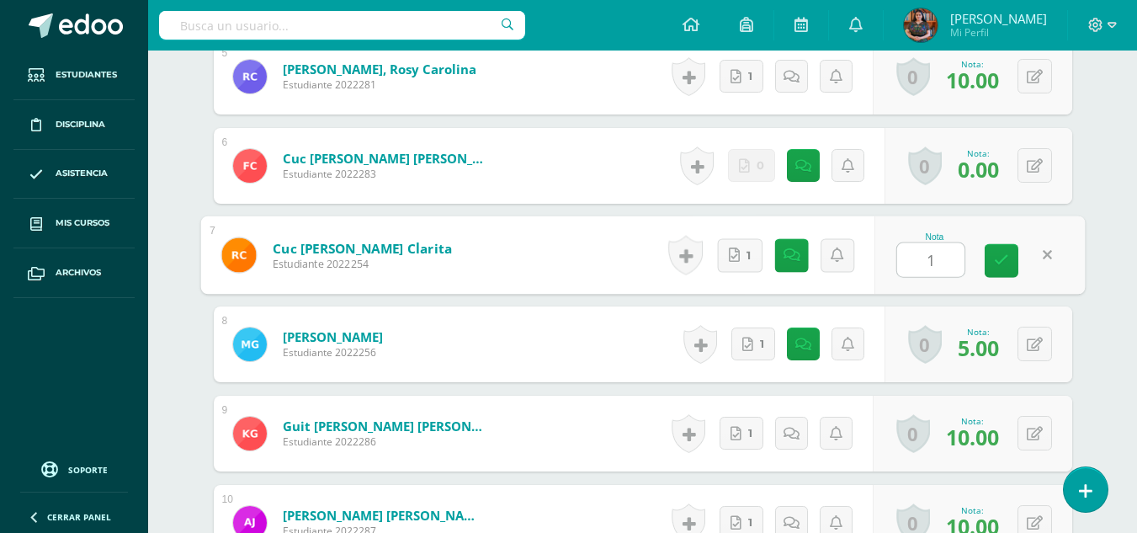
type input "10"
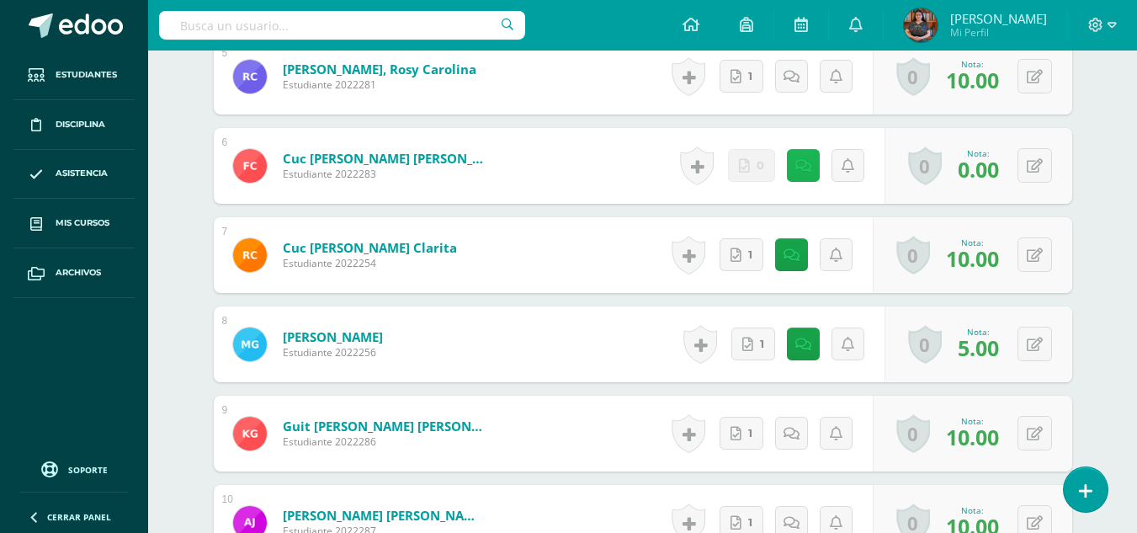
click at [805, 167] on icon at bounding box center [803, 166] width 16 height 14
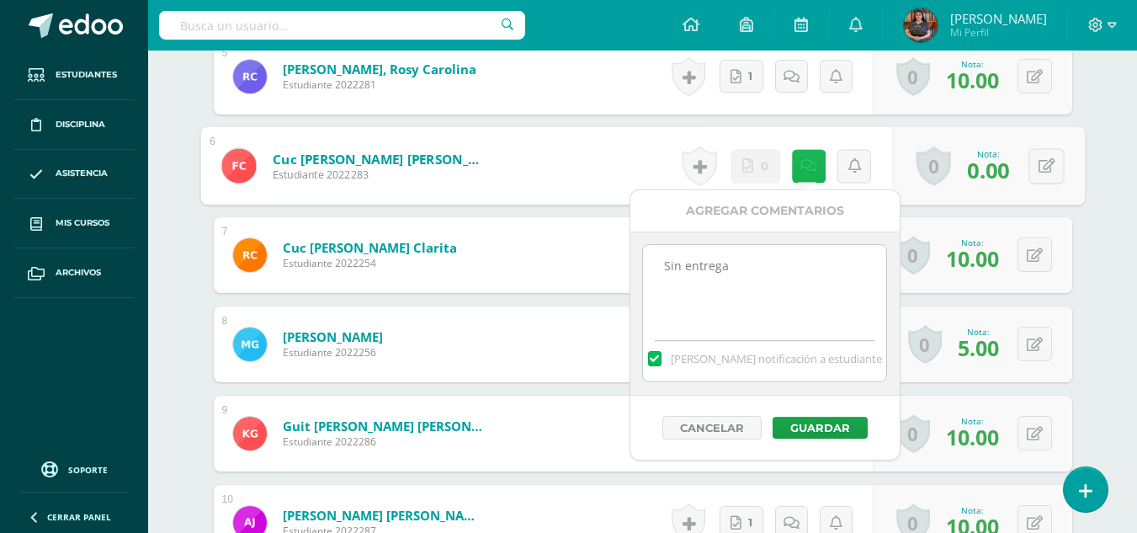
click at [805, 167] on icon at bounding box center [807, 165] width 17 height 14
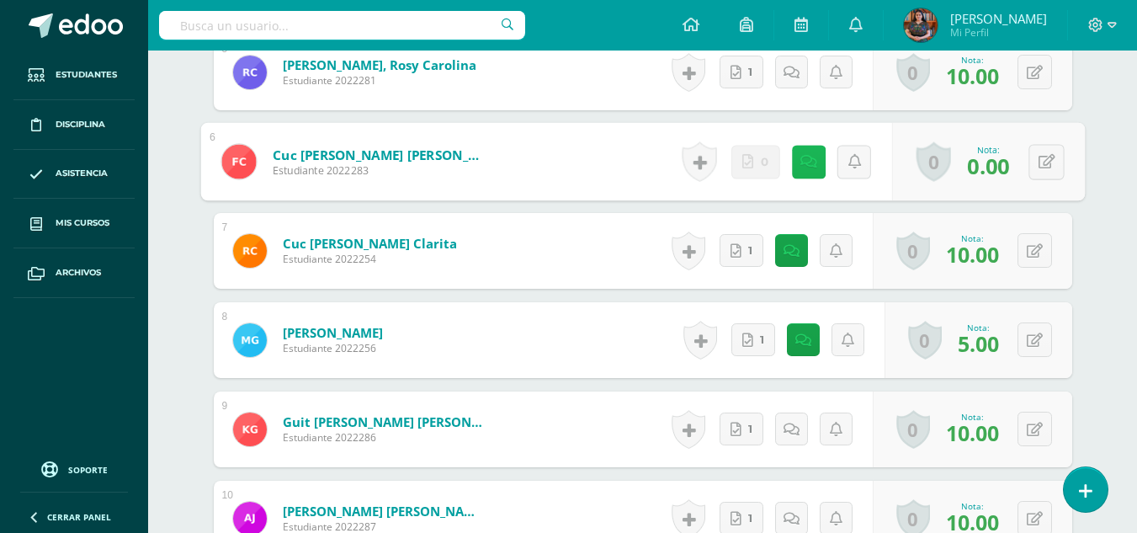
scroll to position [939, 0]
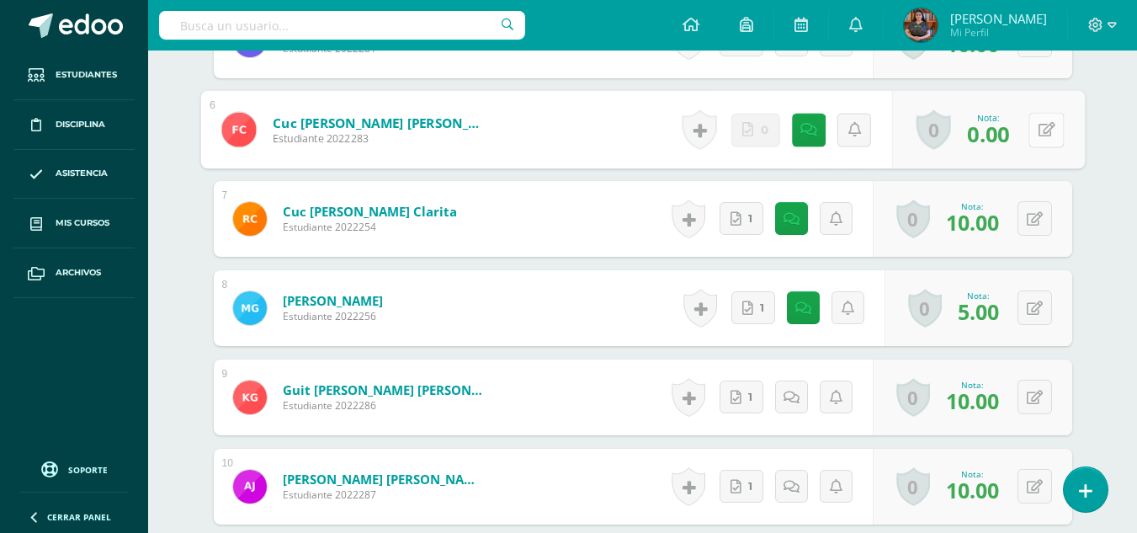
click at [1042, 127] on icon at bounding box center [1045, 129] width 17 height 14
type input "5"
click at [997, 140] on icon at bounding box center [1001, 135] width 15 height 14
click at [1005, 141] on icon at bounding box center [1001, 135] width 15 height 14
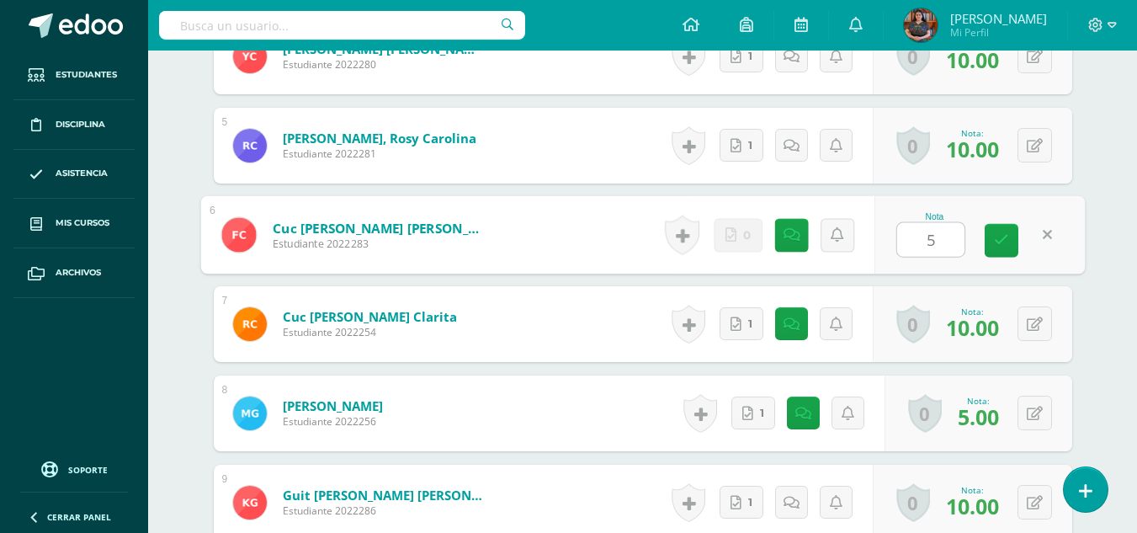
scroll to position [843, 0]
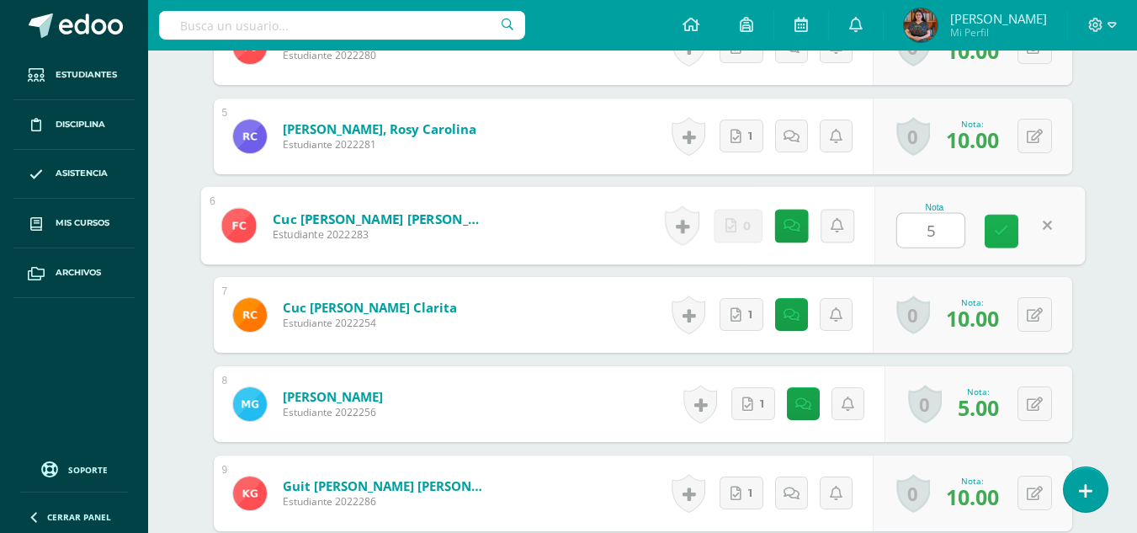
click at [995, 225] on icon at bounding box center [1001, 231] width 15 height 14
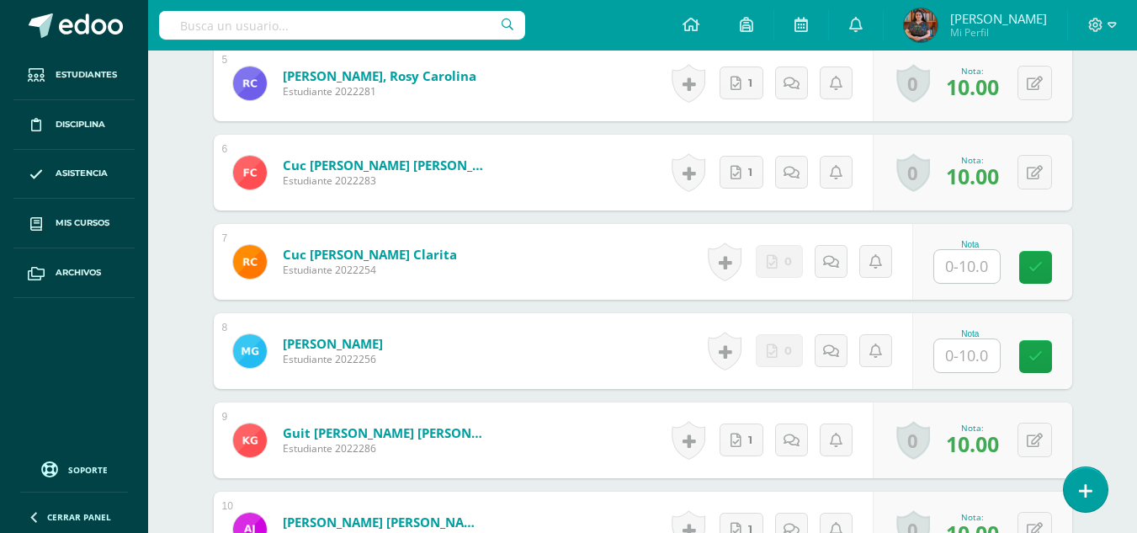
scroll to position [921, 0]
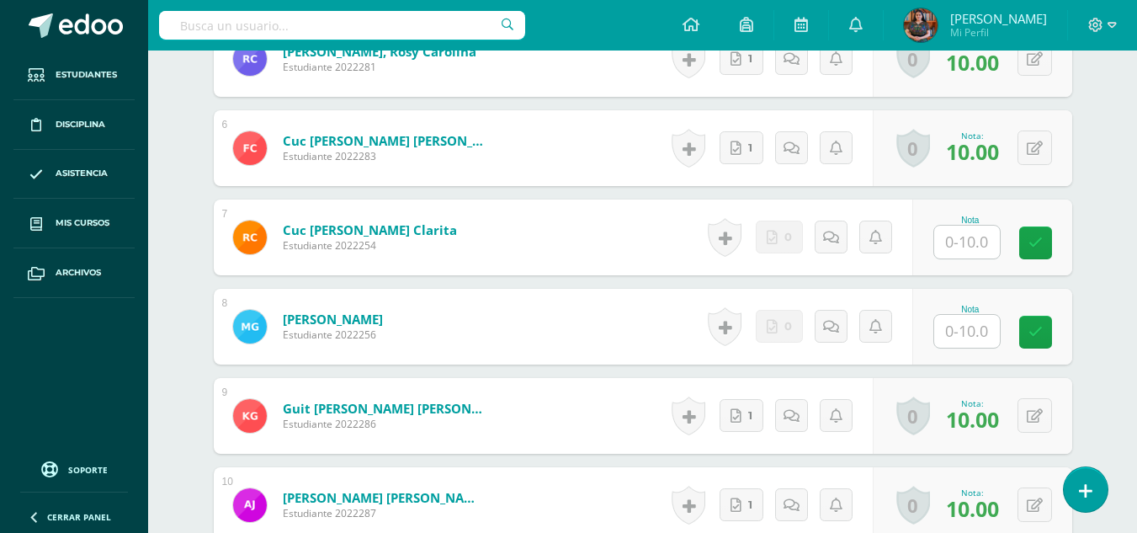
click at [978, 244] on input "text" at bounding box center [967, 242] width 66 height 33
type input "10"
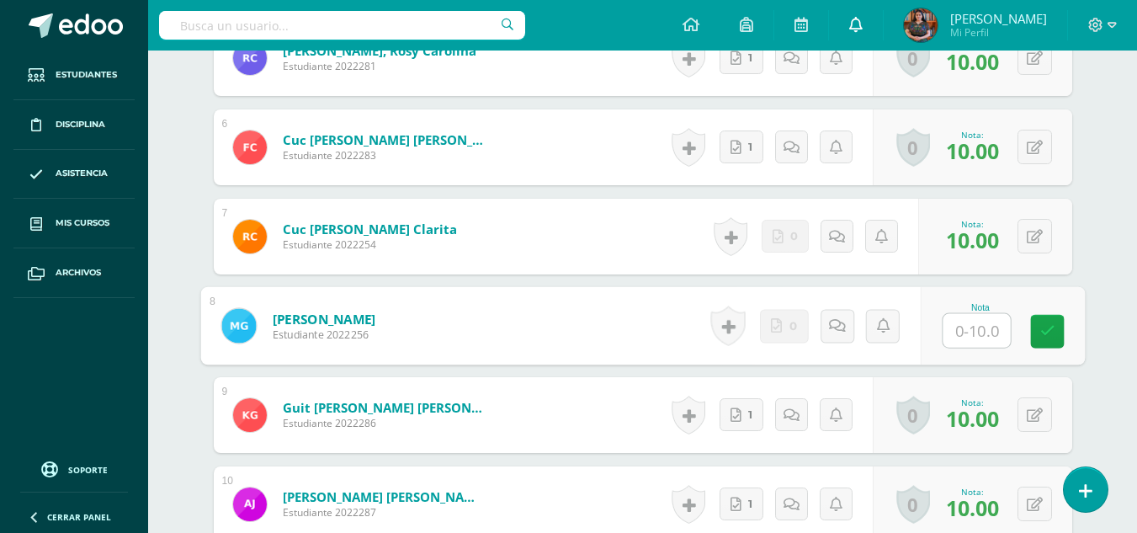
scroll to position [922, 0]
type input "0"
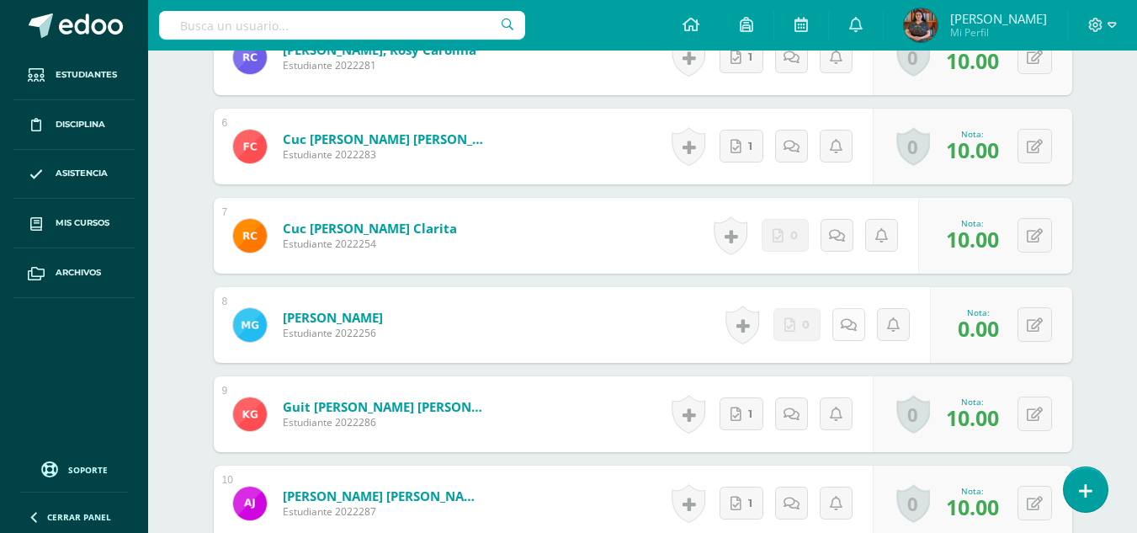
click at [848, 321] on icon at bounding box center [849, 325] width 16 height 14
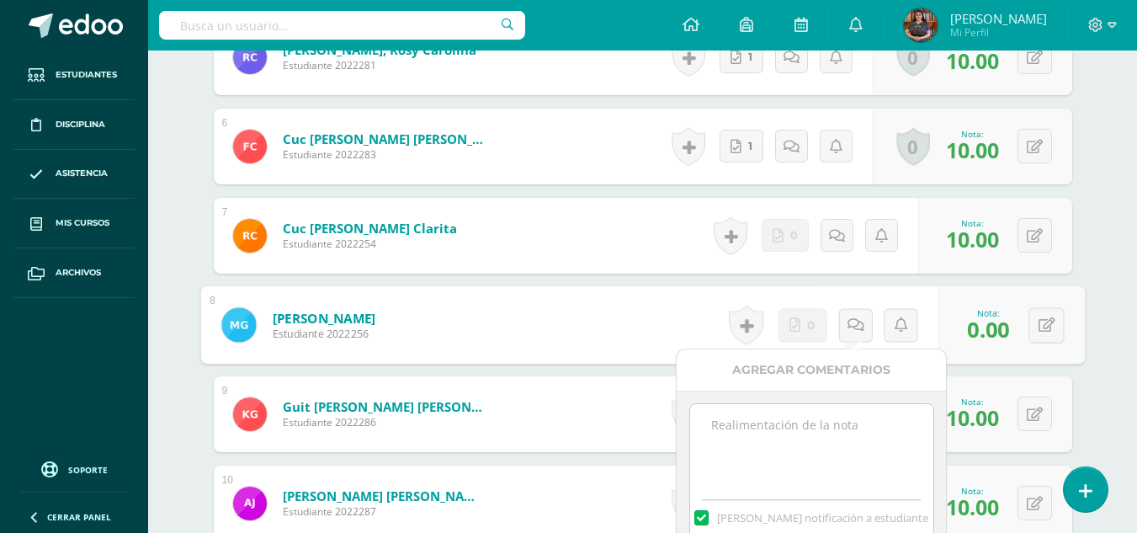
click at [800, 423] on textarea at bounding box center [811, 446] width 243 height 84
type textarea "Sin entrega"
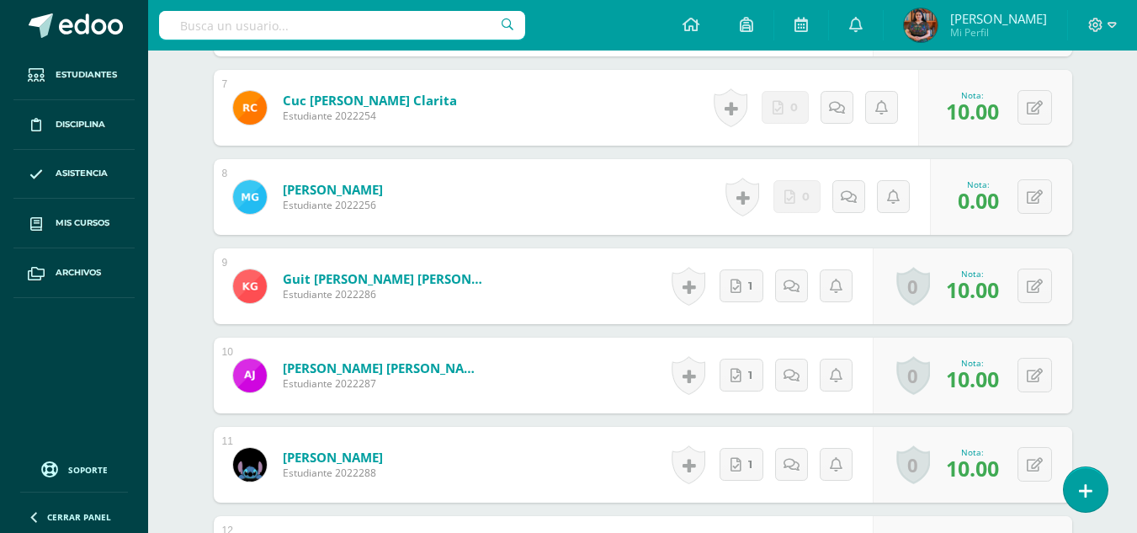
scroll to position [1101, 0]
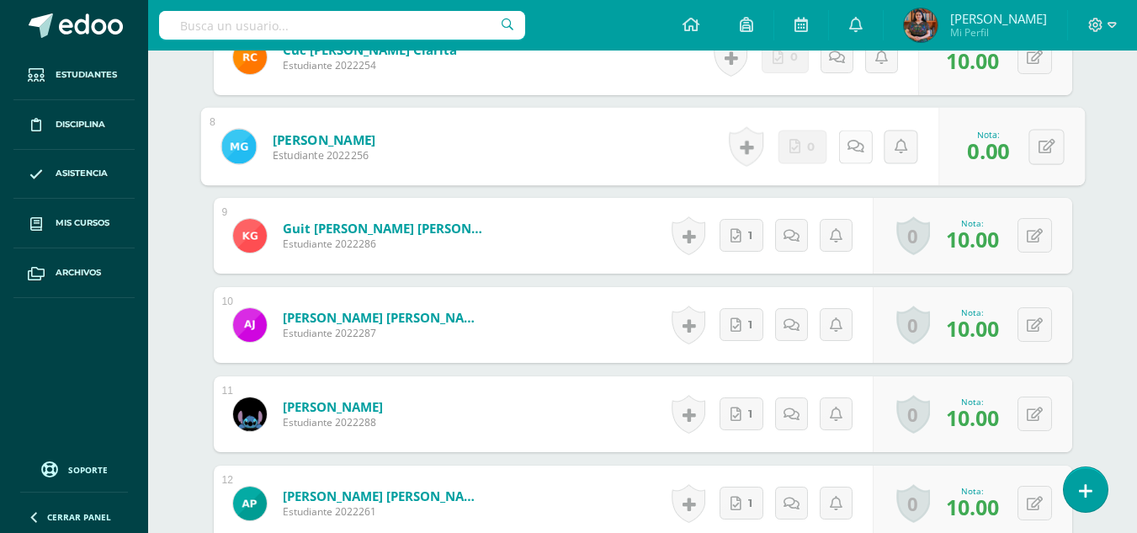
click at [857, 145] on link at bounding box center [855, 147] width 34 height 34
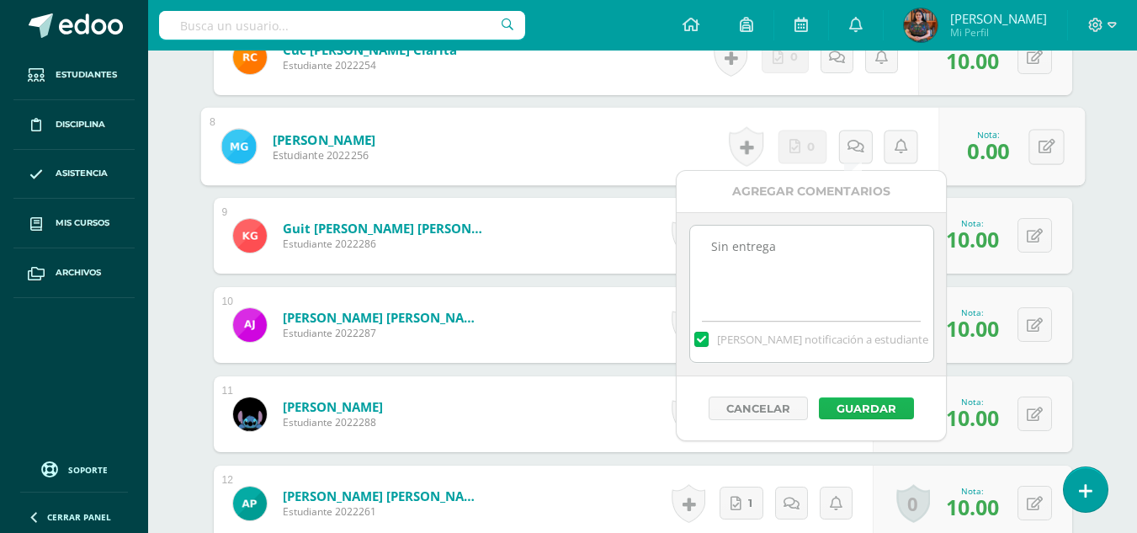
click at [854, 402] on button "Guardar" at bounding box center [866, 408] width 95 height 22
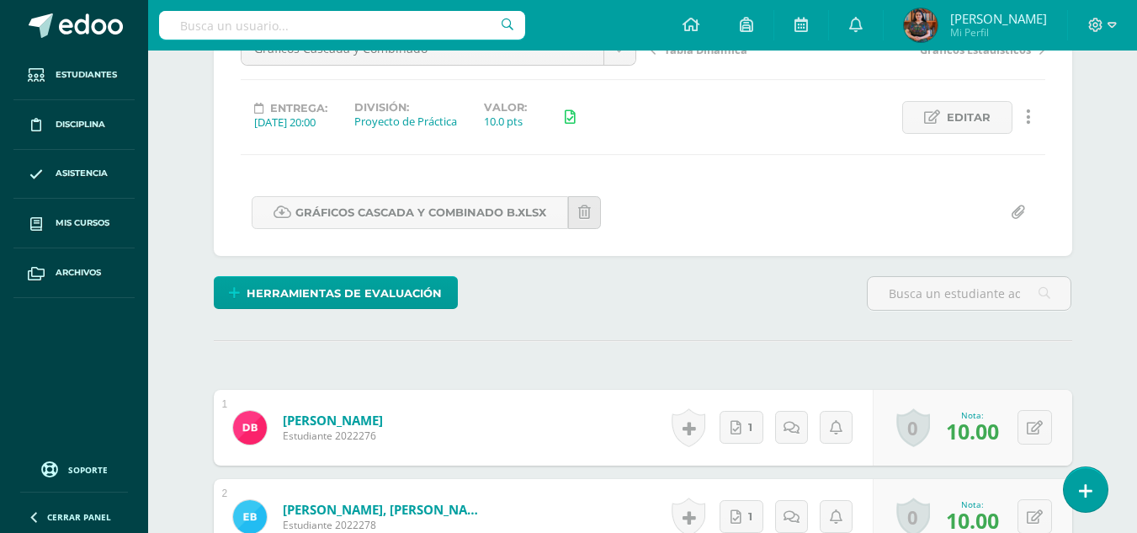
scroll to position [0, 0]
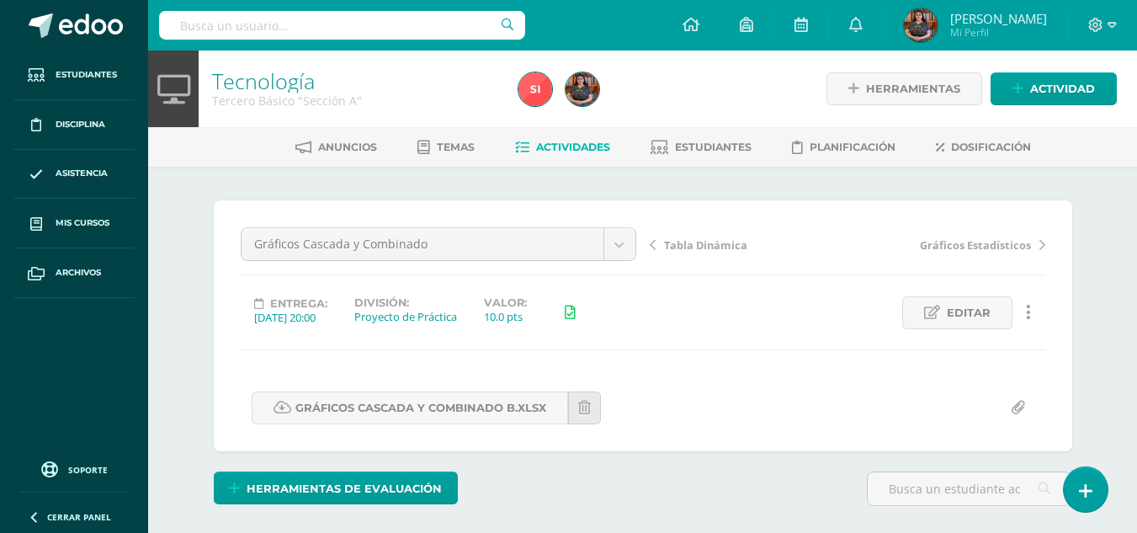
click at [558, 156] on link "Actividades" at bounding box center [562, 147] width 95 height 27
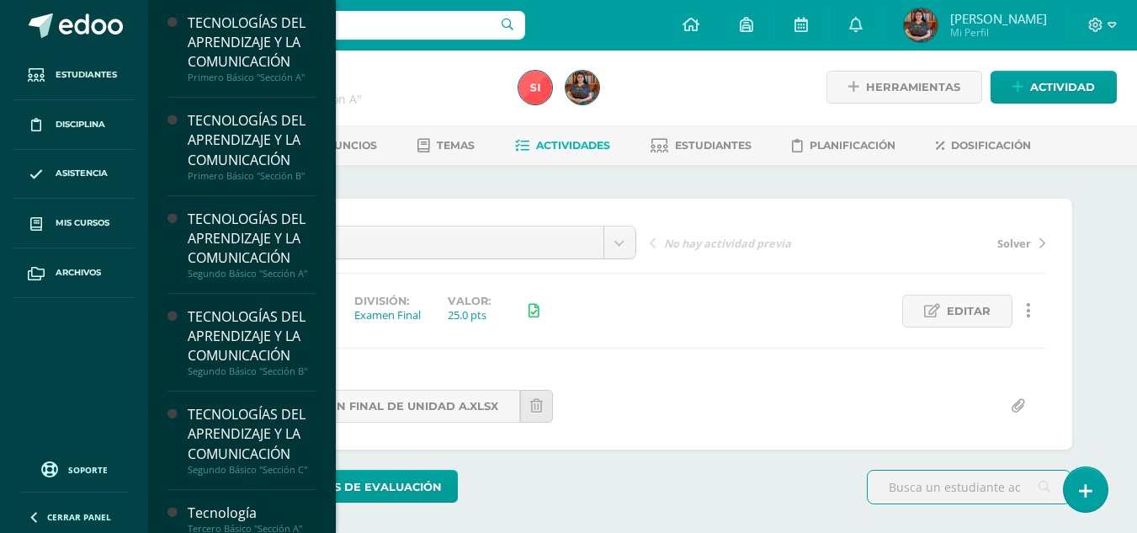
scroll to position [162, 0]
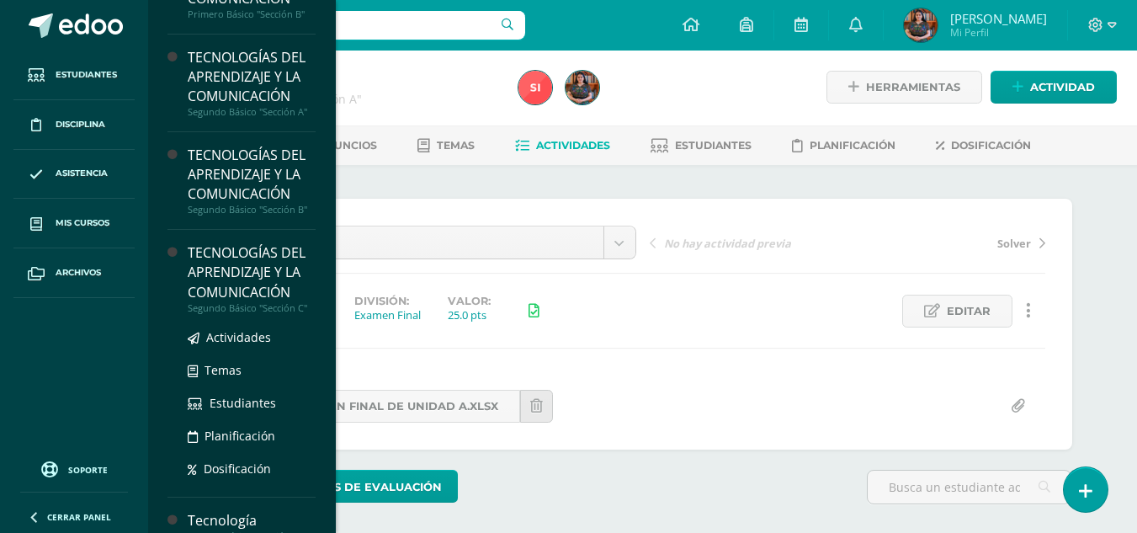
click at [280, 305] on div "Segundo Básico "Sección C"" at bounding box center [252, 308] width 128 height 12
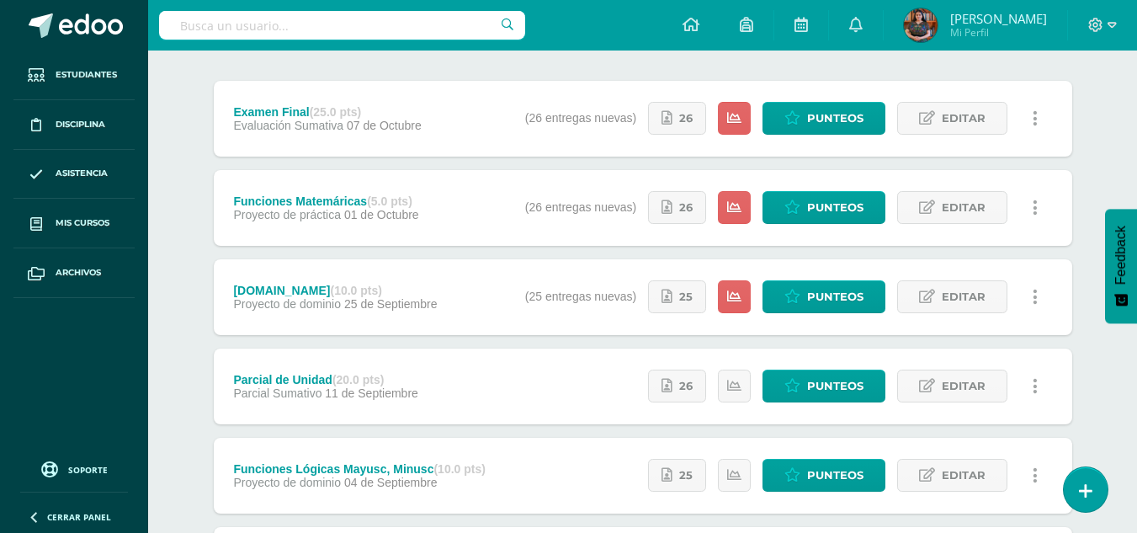
scroll to position [226, 0]
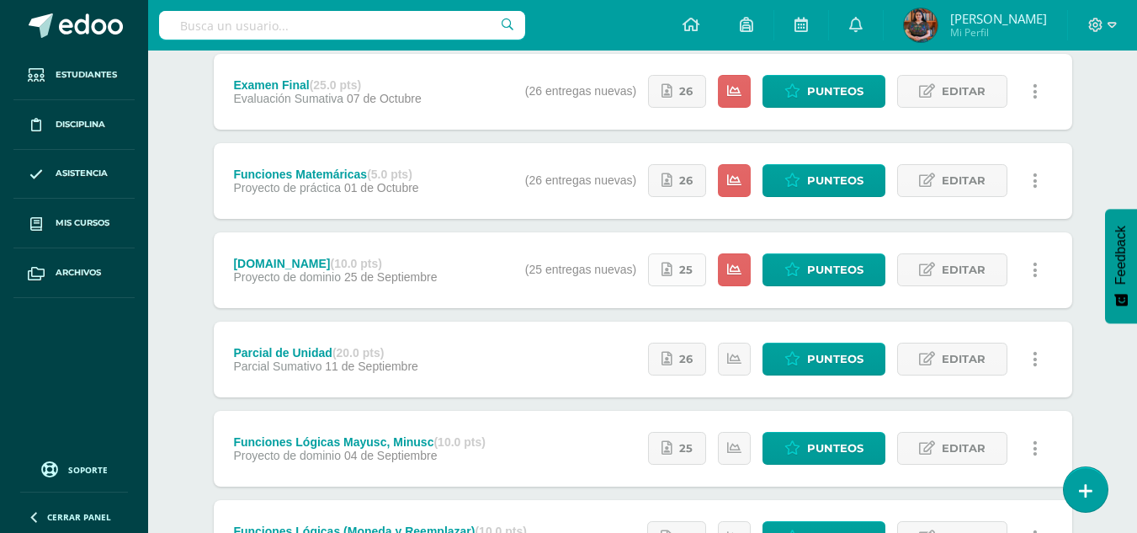
click at [674, 279] on link "25" at bounding box center [677, 269] width 58 height 33
click at [696, 165] on link "26" at bounding box center [677, 180] width 58 height 33
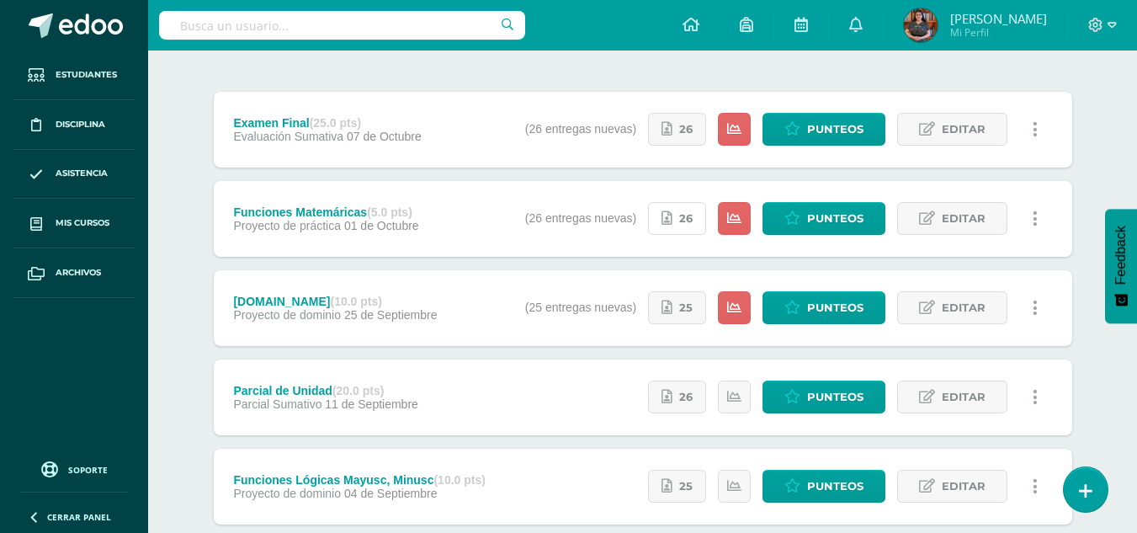
scroll to position [178, 0]
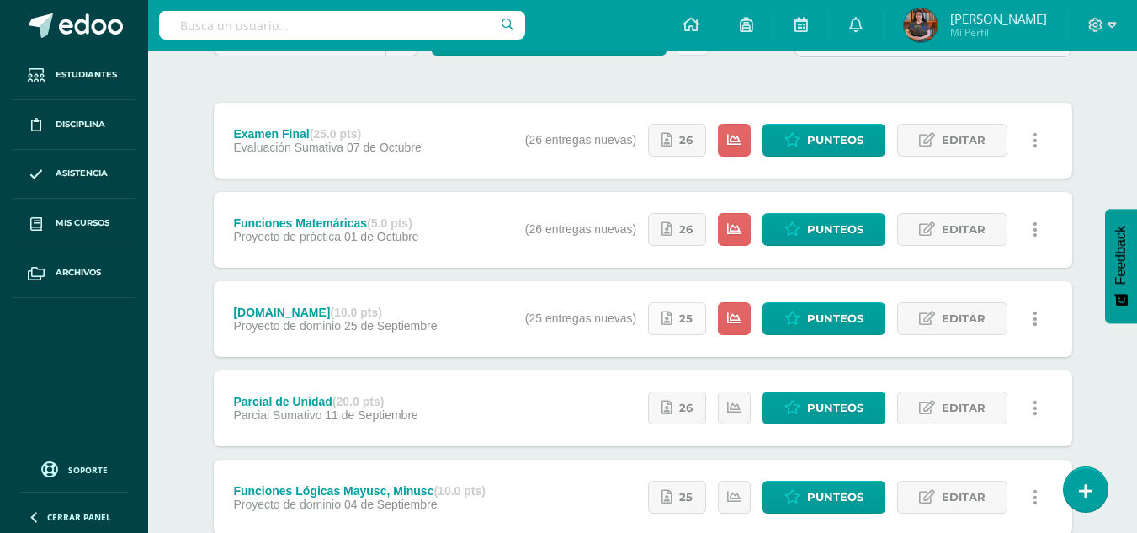
click at [672, 314] on icon at bounding box center [666, 318] width 11 height 14
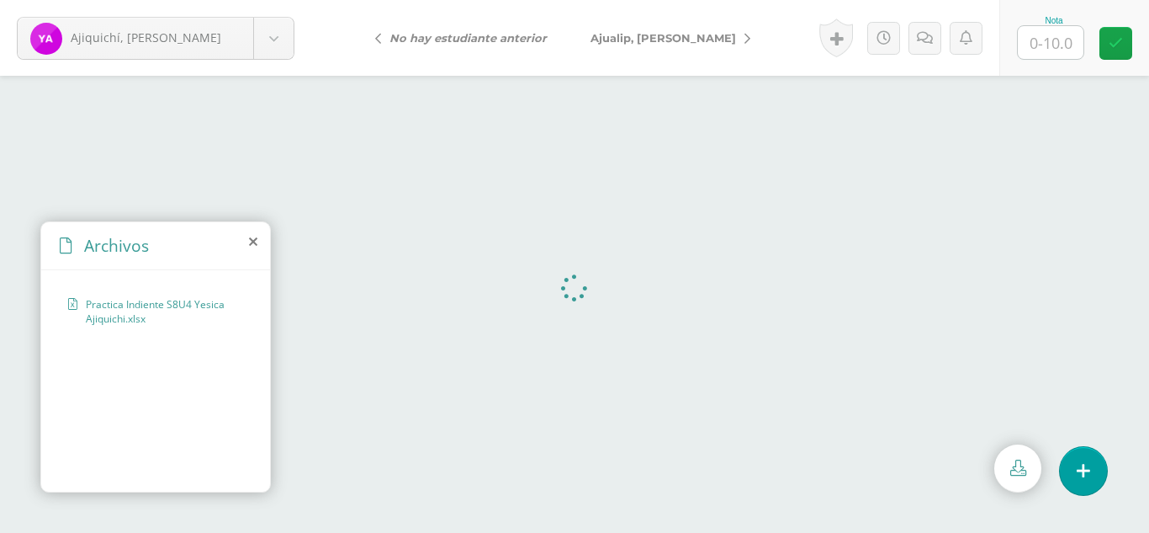
click at [256, 245] on icon at bounding box center [253, 241] width 8 height 13
click at [254, 241] on icon at bounding box center [253, 241] width 8 height 13
click at [252, 246] on icon at bounding box center [253, 241] width 8 height 13
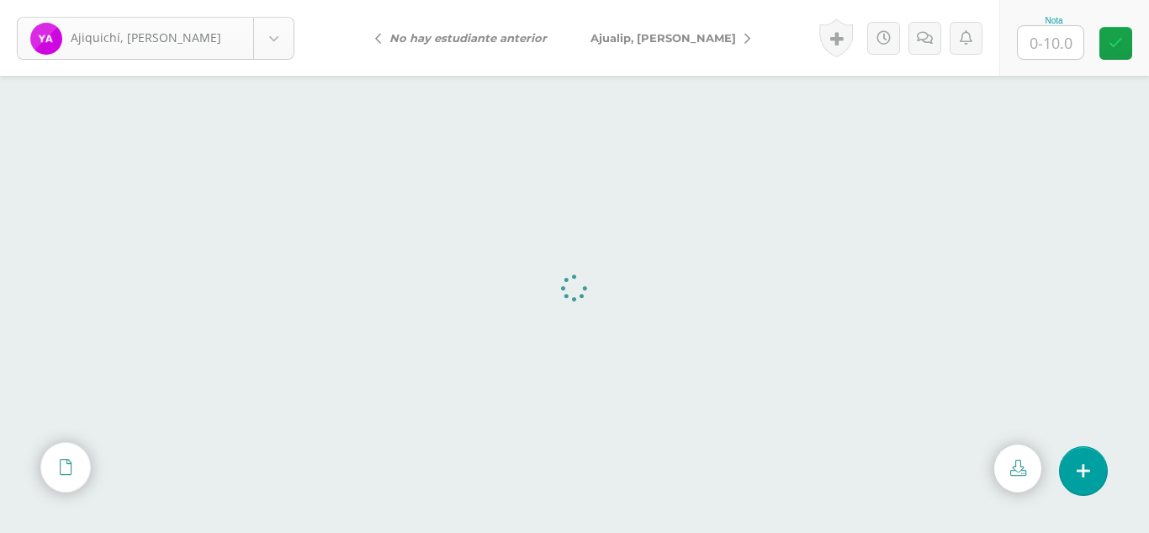
click at [292, 0] on body "Ajiquichí, Yesica Ajiquichí, Yesica Ajualip, Jakelin Axpuac, Fátima Balam, Glad…" at bounding box center [574, 0] width 1149 height 0
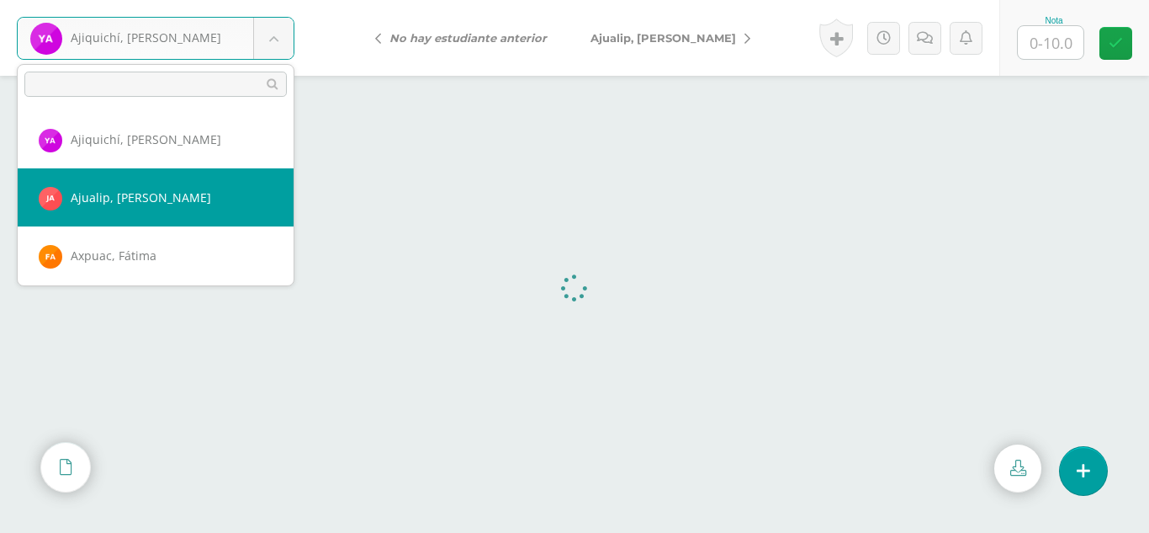
select select "309"
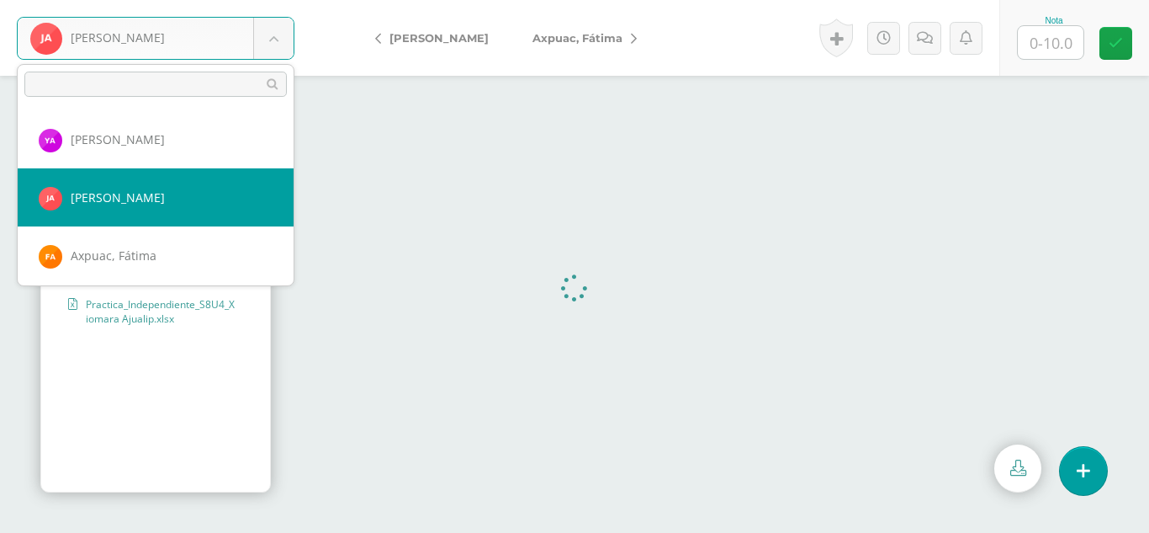
click at [284, 0] on body "Ajualip, [PERSON_NAME], [GEOGRAPHIC_DATA][PERSON_NAME], [PERSON_NAME][GEOGRAPHI…" at bounding box center [574, 0] width 1149 height 0
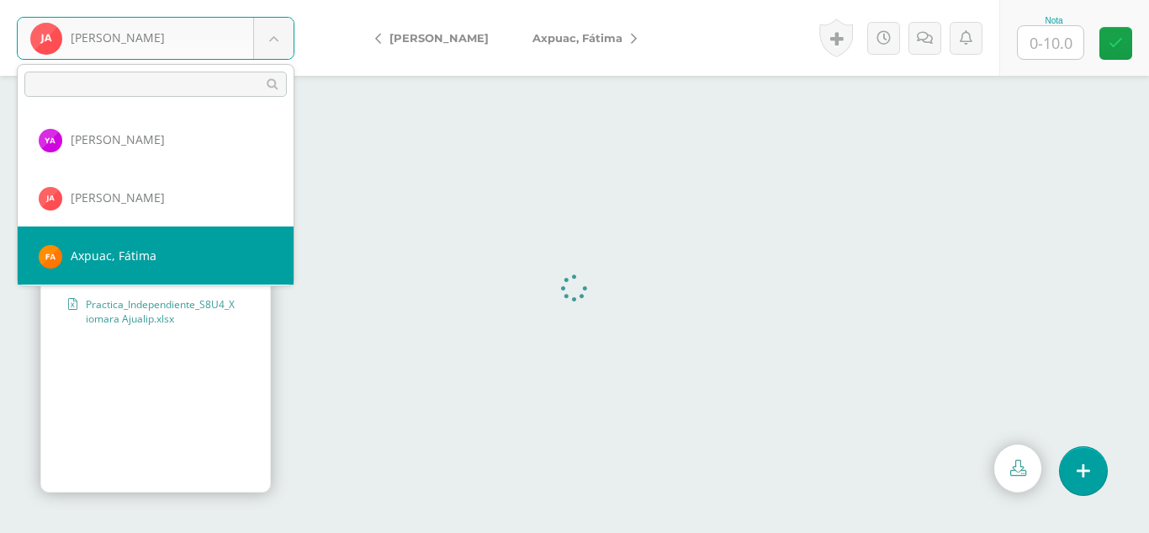
select select "310"
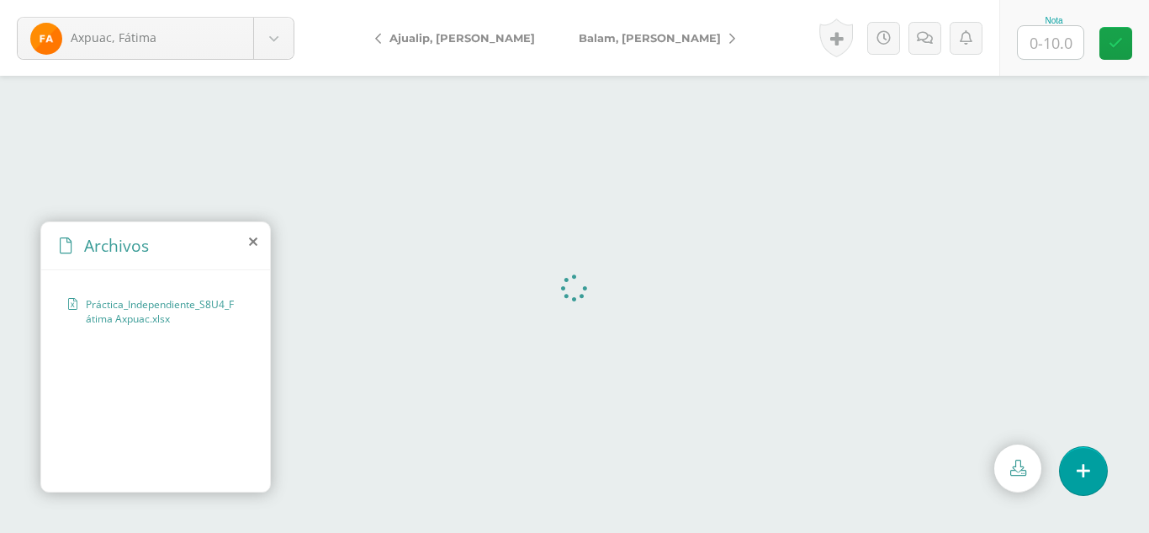
click at [253, 241] on icon at bounding box center [253, 241] width 8 height 13
